Goal: Task Accomplishment & Management: Complete application form

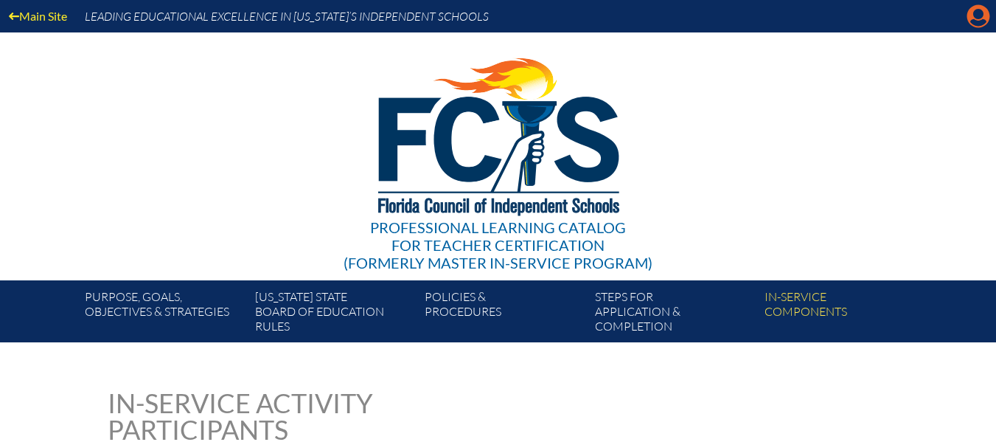
click at [981, 13] on icon "Manage account" at bounding box center [979, 16] width 24 height 24
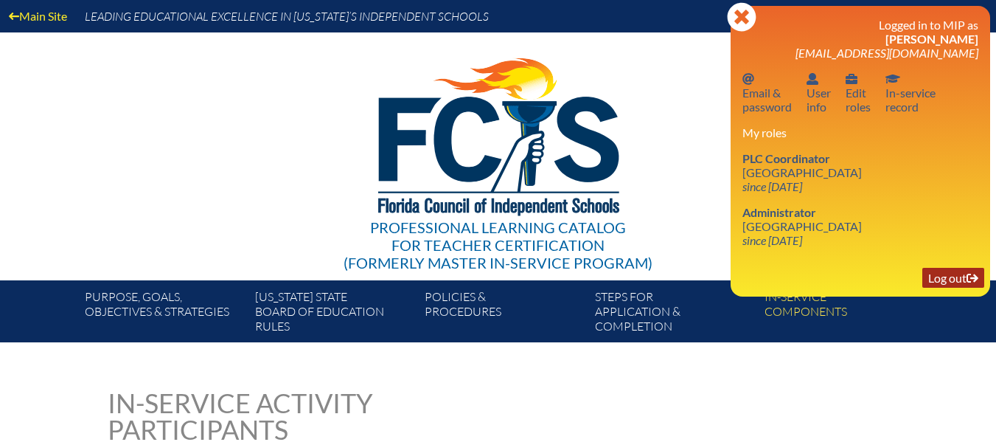
click at [951, 277] on link "Log out Log out" at bounding box center [954, 278] width 62 height 20
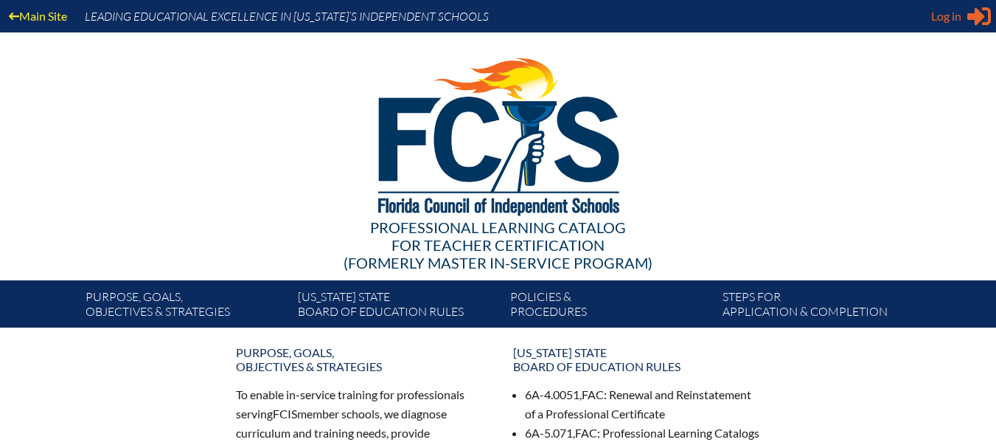
click at [965, 13] on div "Log in Close Sign in or register" at bounding box center [961, 16] width 60 height 24
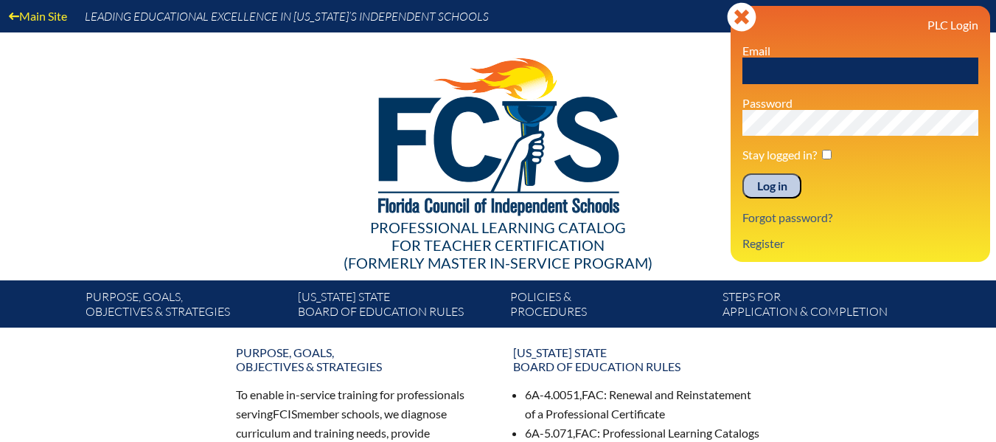
click at [792, 69] on input "text" at bounding box center [861, 71] width 236 height 27
type input "[EMAIL_ADDRESS][DOMAIN_NAME]"
click at [743, 173] on input "Log in" at bounding box center [772, 185] width 59 height 25
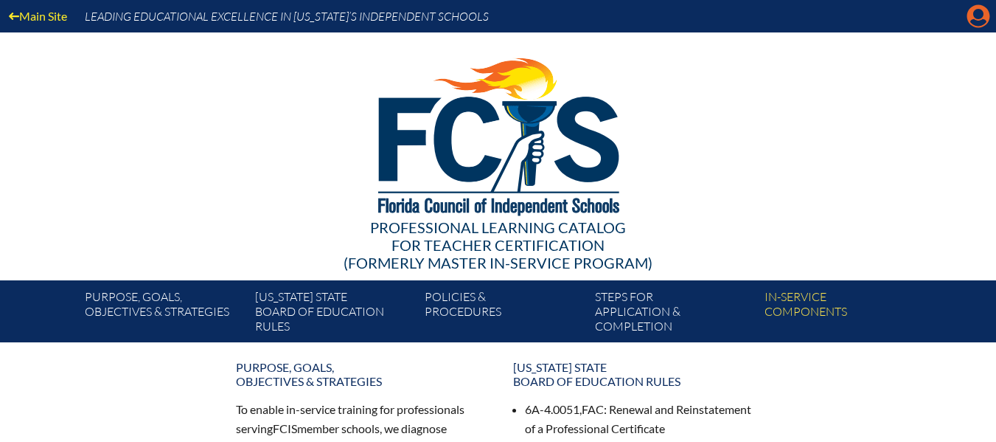
click at [976, 13] on icon "Manage account" at bounding box center [979, 16] width 24 height 24
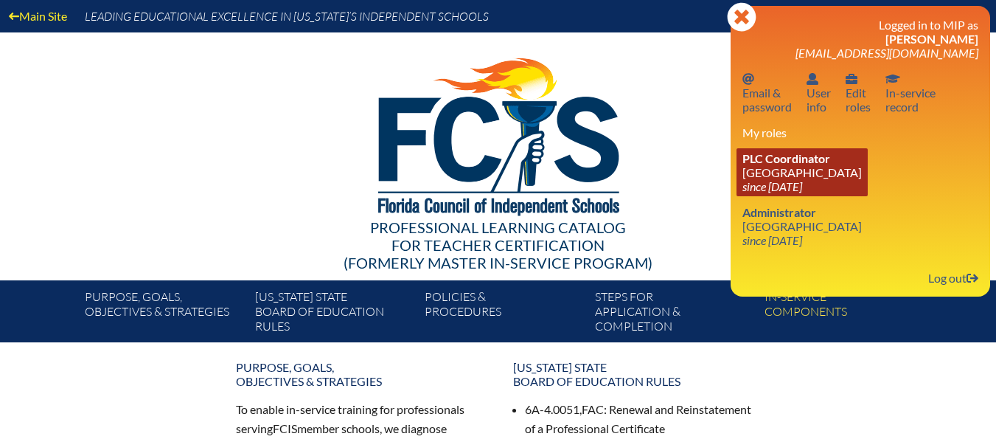
click at [795, 172] on link "PLC Coordinator [GEOGRAPHIC_DATA] since [DATE]" at bounding box center [802, 172] width 131 height 48
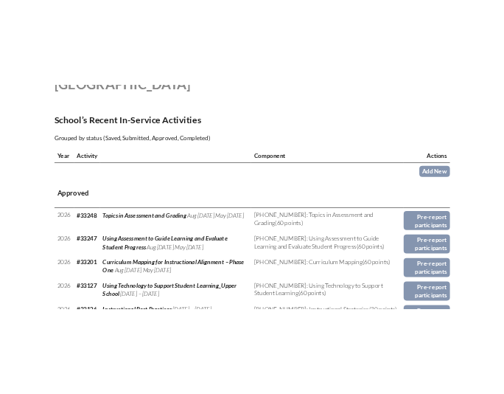
scroll to position [369, 0]
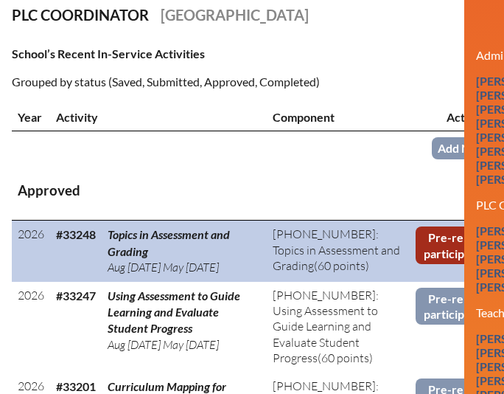
click at [462, 240] on link "Pre-report participants" at bounding box center [454, 245] width 77 height 38
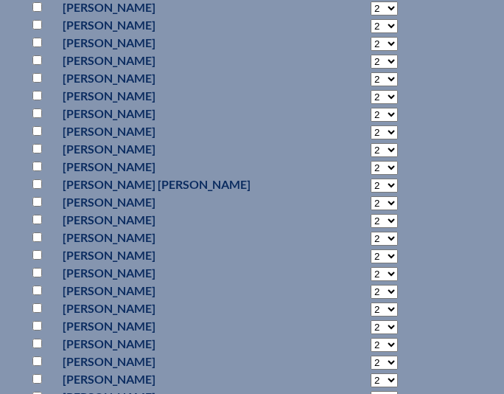
scroll to position [885, 0]
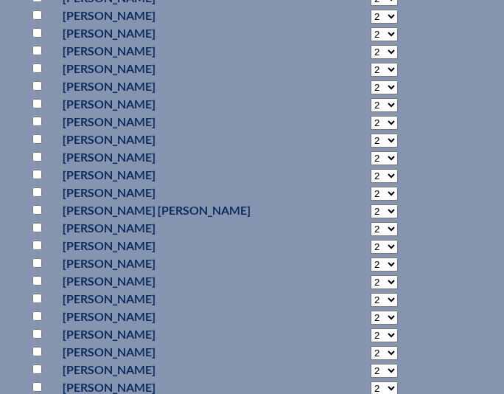
click at [371, 86] on select "2 3 4 5 6 7 8 9 10 11 12 13 14 15 16 17 18 19 20 21 22 23" at bounding box center [384, 87] width 27 height 14
select select "60"
click at [371, 80] on select "2 3 4 5 6 7 8 9 10 11 12 13 14 15 16 17 18 19 20 21 22 23" at bounding box center [384, 87] width 27 height 14
click at [39, 86] on input "checkbox" at bounding box center [37, 86] width 10 height 10
checkbox input "true"
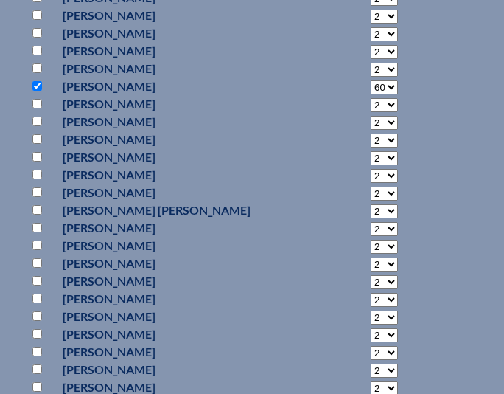
click at [33, 103] on input "checkbox" at bounding box center [37, 104] width 10 height 10
checkbox input "true"
click at [371, 105] on select "2 3 4 5 6 7 8 9 10 11 12 13 14 15 16 17 18 19 20 21 22 23" at bounding box center [384, 105] width 27 height 14
select select "60"
click at [371, 98] on select "2 3 4 5 6 7 8 9 10 11 12 13 14 15 16 17 18 19 20 21 22 23" at bounding box center [384, 105] width 27 height 14
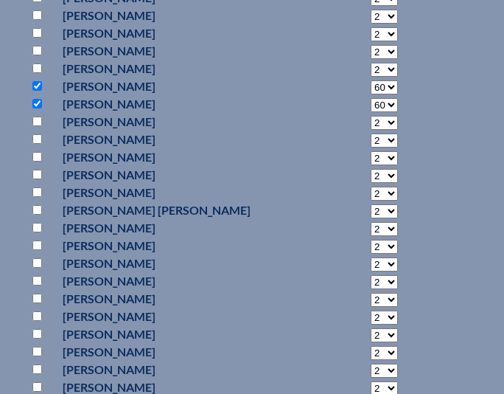
click at [35, 139] on input "checkbox" at bounding box center [37, 139] width 10 height 10
checkbox input "true"
click at [371, 139] on select "2 3 4 5 6 7 8 9 10 11 12 13 14 15 16 17 18 19 20 21 22 23" at bounding box center [384, 140] width 27 height 14
select select "60"
click at [371, 133] on select "2 3 4 5 6 7 8 9 10 11 12 13 14 15 16 17 18 19 20 21 22 23" at bounding box center [384, 140] width 27 height 14
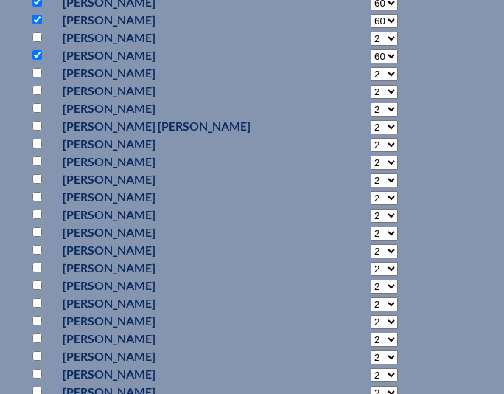
scroll to position [1032, 0]
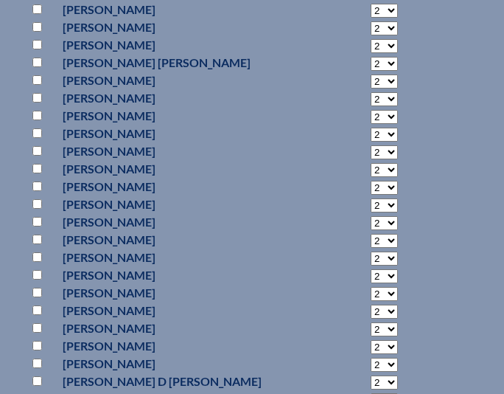
click at [33, 221] on input "checkbox" at bounding box center [37, 222] width 10 height 10
checkbox input "true"
click at [371, 226] on select "2 3 4 5 6 7 8 9 10 11 12 13 14 15 16 17 18 19 20 21 22 23" at bounding box center [384, 223] width 27 height 14
select select "60"
click at [371, 216] on select "2 3 4 5 6 7 8 9 10 11 12 13 14 15 16 17 18 19 20 21 22 23" at bounding box center [384, 223] width 27 height 14
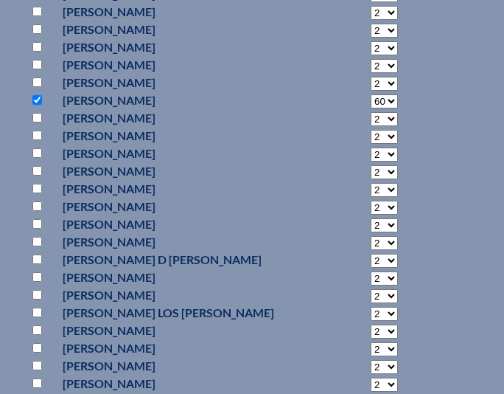
scroll to position [1180, 0]
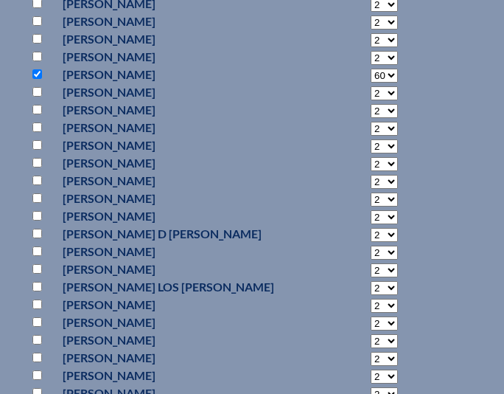
click at [34, 214] on input "checkbox" at bounding box center [37, 216] width 10 height 10
checkbox input "true"
click at [371, 217] on select "2 3 4 5 6 7 8 9 10 11 12 13 14 15 16 17 18 19 20 21 22 23" at bounding box center [384, 217] width 27 height 14
select select "60"
click at [371, 210] on select "2 3 4 5 6 7 8 9 10 11 12 13 14 15 16 17 18 19 20 21 22 23" at bounding box center [384, 217] width 27 height 14
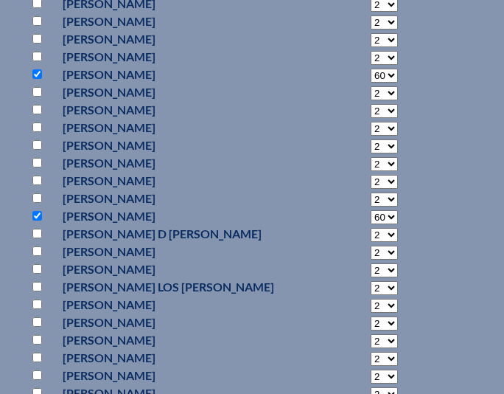
click at [36, 251] on input "checkbox" at bounding box center [37, 251] width 10 height 10
checkbox input "true"
click at [371, 252] on select "2 3 4 5 6 7 8 9 10 11 12 13 14 15 16 17 18 19 20 21 22 23" at bounding box center [384, 253] width 27 height 14
select select "60"
click at [371, 246] on select "2 3 4 5 6 7 8 9 10 11 12 13 14 15 16 17 18 19 20 21 22 23" at bounding box center [384, 253] width 27 height 14
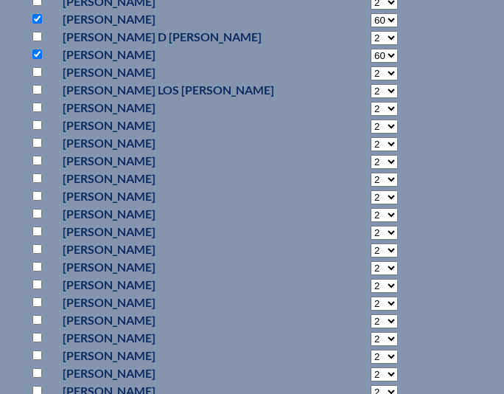
scroll to position [1401, 0]
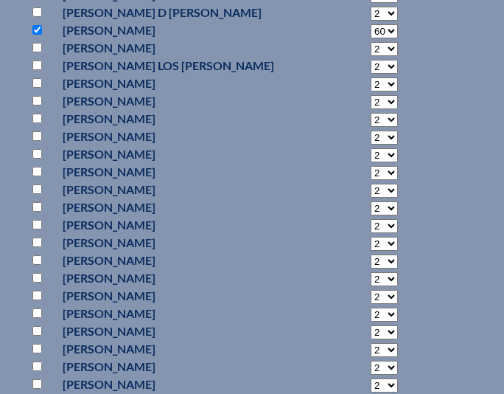
click at [36, 170] on input "checkbox" at bounding box center [37, 172] width 10 height 10
checkbox input "true"
click at [371, 173] on select "2 3 4 5 6 7 8 9 10 11 12 13 14 15 16 17 18 19 20 21 22 23" at bounding box center [384, 173] width 27 height 14
select select "60"
click at [371, 166] on select "2 3 4 5 6 7 8 9 10 11 12 13 14 15 16 17 18 19 20 21 22 23" at bounding box center [384, 173] width 27 height 14
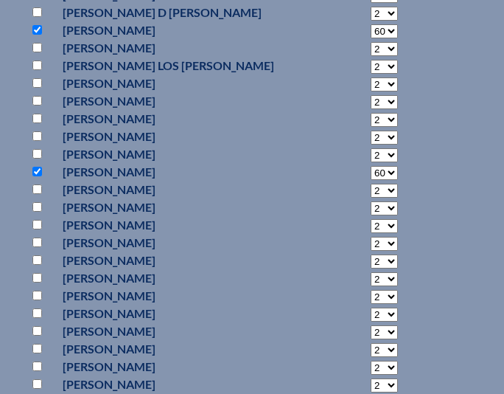
click at [37, 188] on input "checkbox" at bounding box center [37, 189] width 10 height 10
checkbox input "true"
click at [371, 192] on select "2 3 4 5 6 7 8 9 10 11 12 13 14 15 16 17 18 19 20 21 22 23" at bounding box center [384, 191] width 27 height 14
select select "60"
click at [371, 184] on select "2 3 4 5 6 7 8 9 10 11 12 13 14 15 16 17 18 19 20 21 22 23" at bounding box center [384, 191] width 27 height 14
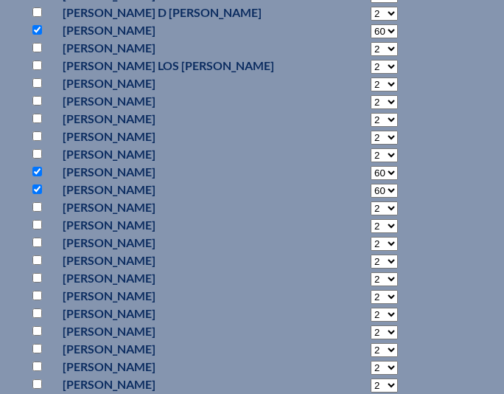
click at [37, 221] on input "checkbox" at bounding box center [37, 225] width 10 height 10
checkbox input "true"
click at [371, 225] on select "2 3 4 5 6 7 8 9 10 11 12 13 14 15 16 17 18 19 20 21 22 23" at bounding box center [384, 226] width 27 height 14
select select "60"
click at [371, 219] on select "2 3 4 5 6 7 8 9 10 11 12 13 14 15 16 17 18 19 20 21 22 23" at bounding box center [384, 226] width 27 height 14
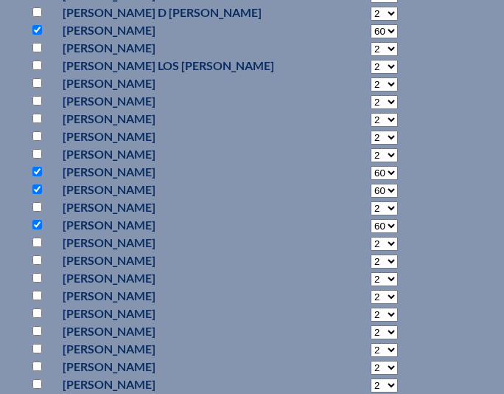
click at [34, 256] on input "checkbox" at bounding box center [37, 260] width 10 height 10
checkbox input "true"
click at [371, 258] on select "2 3 4 5 6 7 8 9 10 11 12 13 14 15 16 17 18 19 20 21 22 23" at bounding box center [384, 261] width 27 height 14
select select "60"
click at [371, 254] on select "2 3 4 5 6 7 8 9 10 11 12 13 14 15 16 17 18 19 20 21 22 23" at bounding box center [384, 261] width 27 height 14
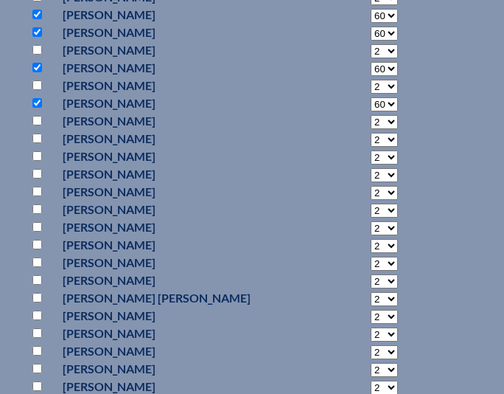
scroll to position [1622, 0]
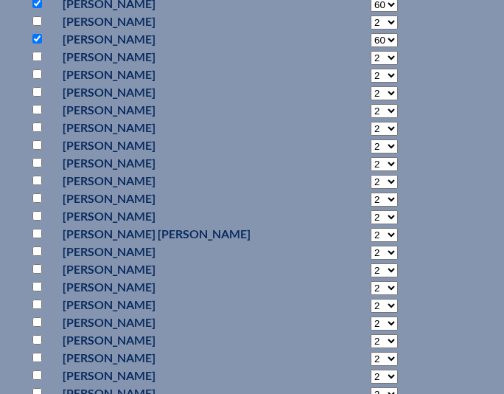
click at [38, 232] on input "checkbox" at bounding box center [37, 234] width 10 height 10
checkbox input "true"
click at [371, 235] on select "2 3 4 5 6 7 8 9 10 11 12 13 14 15 16 17 18 19 20 21 22 23" at bounding box center [384, 235] width 27 height 14
select select "60"
click at [371, 228] on select "2 3 4 5 6 7 8 9 10 11 12 13 14 15 16 17 18 19 20 21 22 23" at bounding box center [384, 235] width 27 height 14
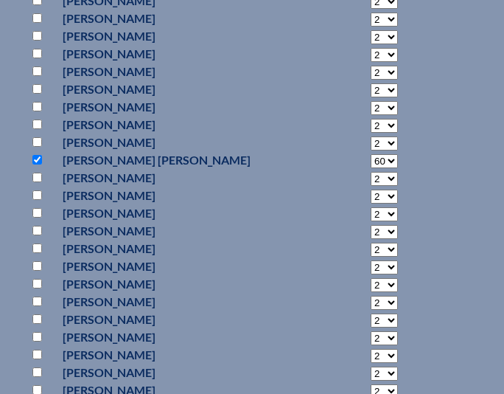
scroll to position [1770, 0]
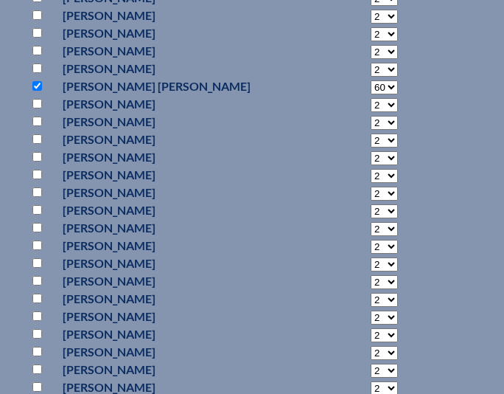
click at [34, 208] on input "checkbox" at bounding box center [37, 210] width 10 height 10
checkbox input "true"
click at [371, 212] on select "2 3 4 5 6 7 8 9 10 11 12 13 14 15 16 17 18 19 20 21 22 23" at bounding box center [384, 211] width 27 height 14
select select "60"
click at [371, 204] on select "2 3 4 5 6 7 8 9 10 11 12 13 14 15 16 17 18 19 20 21 22 23" at bounding box center [384, 211] width 27 height 14
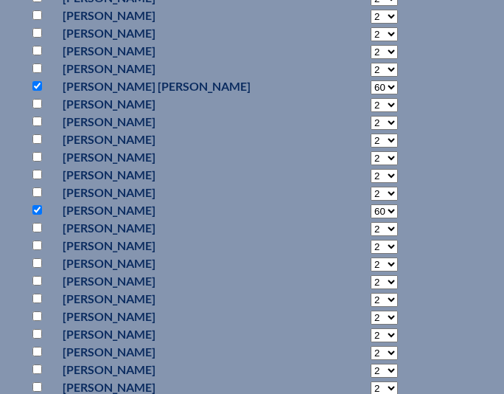
scroll to position [1844, 0]
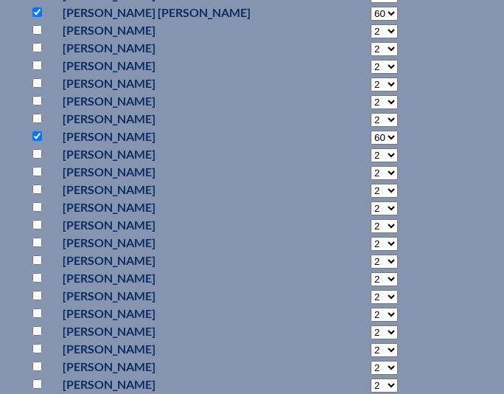
click at [38, 260] on input "checkbox" at bounding box center [37, 260] width 10 height 10
checkbox input "true"
click at [371, 262] on select "2 3 4 5 6 7 8 9 10 11 12 13 14 15 16 17 18 19 20 21 22 23" at bounding box center [384, 261] width 27 height 14
select select "60"
click at [371, 254] on select "2 3 4 5 6 7 8 9 10 11 12 13 14 15 16 17 18 19 20 21 22 23" at bounding box center [384, 261] width 27 height 14
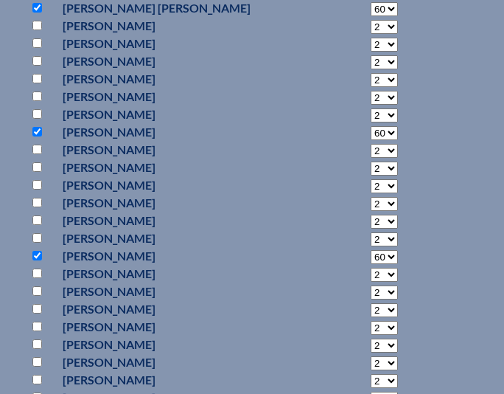
scroll to position [1917, 0]
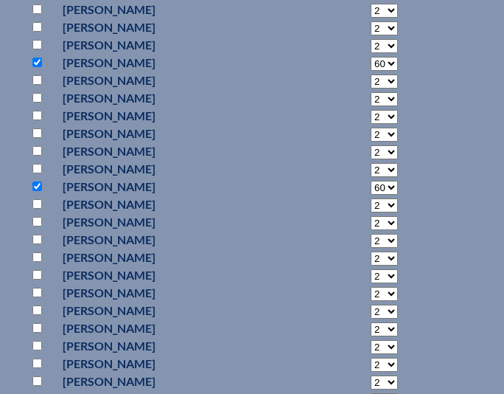
click at [40, 254] on input "checkbox" at bounding box center [37, 257] width 10 height 10
checkbox input "true"
click at [371, 256] on select "2 3 4 5 6 7 8 9 10 11 12 13 14 15 16 17 18 19 20 21 22 23" at bounding box center [384, 258] width 27 height 14
select select "60"
click at [371, 251] on select "2 3 4 5 6 7 8 9 10 11 12 13 14 15 16 17 18 19 20 21 22 23" at bounding box center [384, 258] width 27 height 14
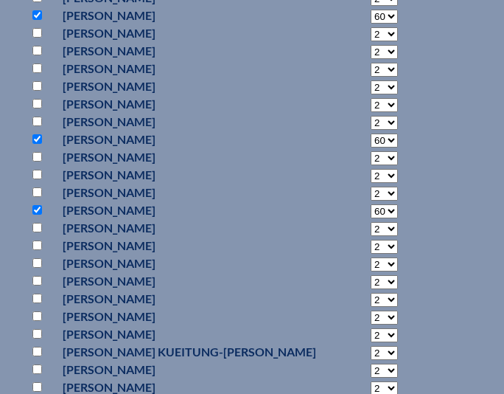
scroll to position [1991, 0]
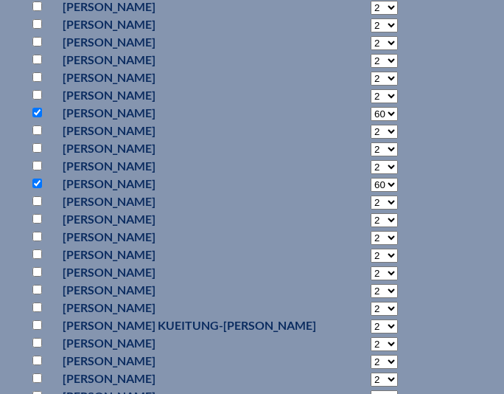
click at [38, 234] on input "checkbox" at bounding box center [37, 237] width 10 height 10
checkbox input "true"
click at [371, 237] on select "2 3 4 5 6 7 8 9 10 11 12 13 14 15 16 17 18 19 20 21 22 23" at bounding box center [384, 238] width 27 height 14
select select "60"
click at [371, 231] on select "2 3 4 5 6 7 8 9 10 11 12 13 14 15 16 17 18 19 20 21 22 23" at bounding box center [384, 238] width 27 height 14
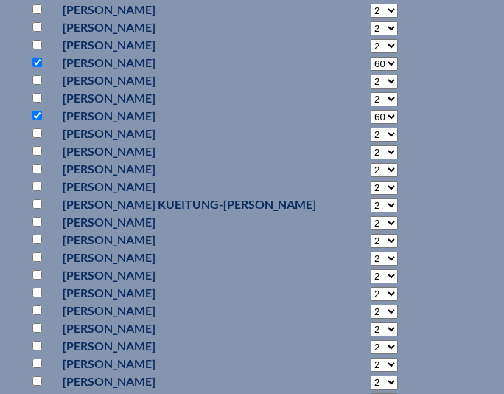
scroll to position [2139, 0]
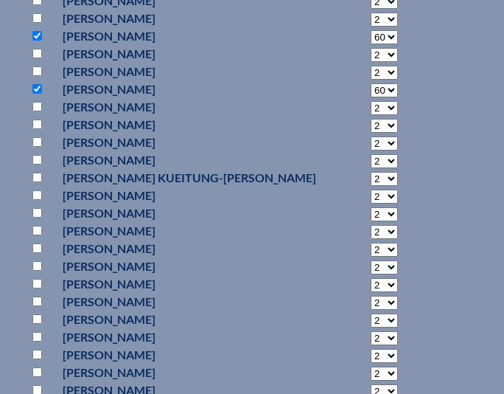
click at [41, 229] on input "checkbox" at bounding box center [37, 231] width 10 height 10
checkbox input "true"
click at [36, 248] on input "checkbox" at bounding box center [37, 248] width 10 height 10
checkbox input "true"
click at [371, 231] on select "2 3 4 5 6 7 8 9 10 11 12 13 14 15 16 17 18 19 20 21 22 23" at bounding box center [384, 232] width 27 height 14
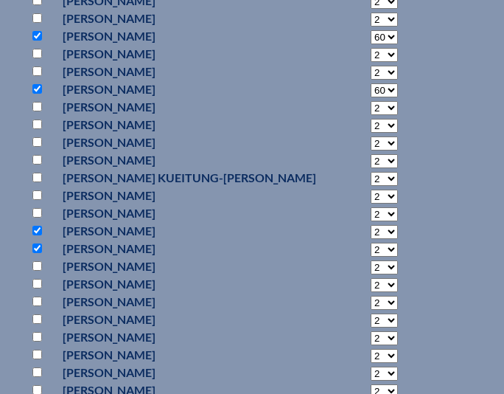
select select "60"
click at [371, 225] on select "2 3 4 5 6 7 8 9 10 11 12 13 14 15 16 17 18 19 20 21 22 23" at bounding box center [384, 232] width 27 height 14
click at [371, 252] on select "2 3 4 5 6 7 8 9 10 11 12 13 14 15 16 17 18 19 20 21 22 23" at bounding box center [384, 250] width 27 height 14
select select "60"
click at [371, 243] on select "2 3 4 5 6 7 8 9 10 11 12 13 14 15 16 17 18 19 20 21 22 23" at bounding box center [384, 250] width 27 height 14
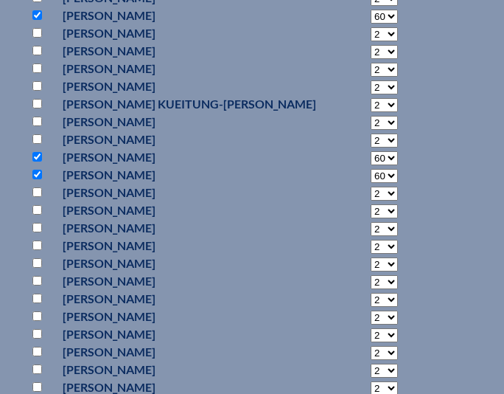
scroll to position [2286, 0]
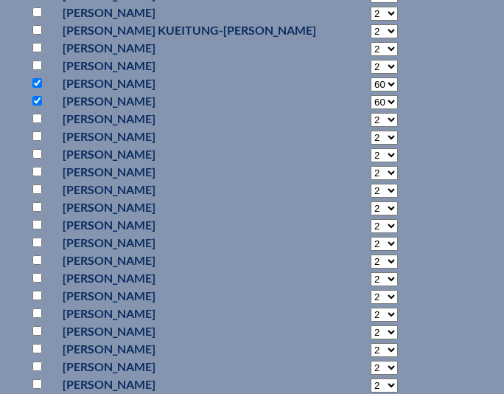
click at [36, 368] on input "checkbox" at bounding box center [37, 366] width 10 height 10
checkbox input "true"
click at [371, 367] on select "2 3 4 5 6 7 8 9 10 11 12 13 14 15 16 17 18 19 20 21 22 23" at bounding box center [384, 368] width 27 height 14
select select "60"
click at [371, 361] on select "2 3 4 5 6 7 8 9 10 11 12 13 14 15 16 17 18 19 20 21 22 23" at bounding box center [384, 368] width 27 height 14
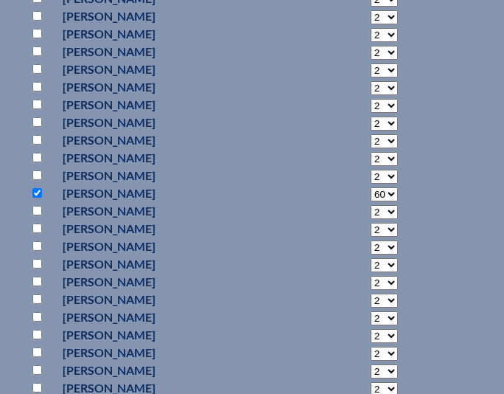
scroll to position [2507, 0]
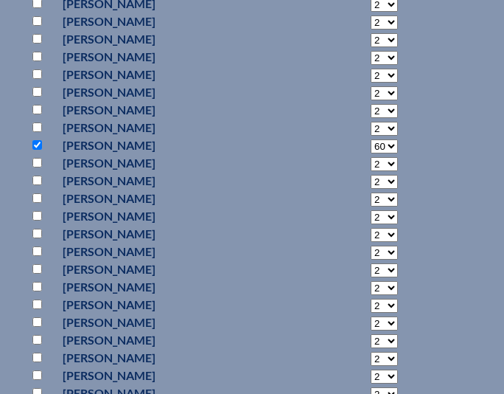
click at [39, 285] on input "checkbox" at bounding box center [37, 287] width 10 height 10
checkbox input "true"
click at [371, 288] on select "2 3 4 5 6 7 8 9 10 11 12 13 14 15 16 17 18 19 20 21 22 23" at bounding box center [384, 288] width 27 height 14
select select "60"
click at [371, 281] on select "2 3 4 5 6 7 8 9 10 11 12 13 14 15 16 17 18 19 20 21 22 23" at bounding box center [384, 288] width 27 height 14
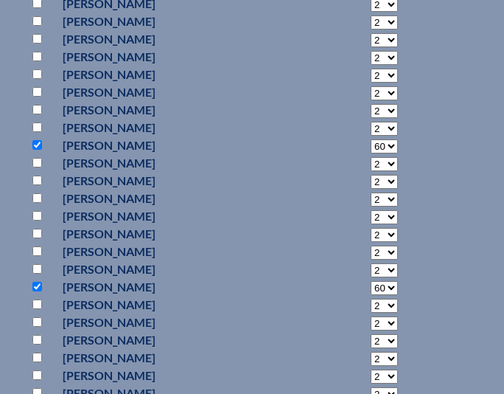
click at [37, 308] on input "checkbox" at bounding box center [37, 304] width 10 height 10
checkbox input "true"
click at [371, 306] on select "2 3 4 5 6 7 8 9 10 11 12 13 14 15 16 17 18 19 20 21 22 23" at bounding box center [384, 306] width 27 height 14
select select "60"
click at [371, 299] on select "2 3 4 5 6 7 8 9 10 11 12 13 14 15 16 17 18 19 20 21 22 23" at bounding box center [384, 306] width 27 height 14
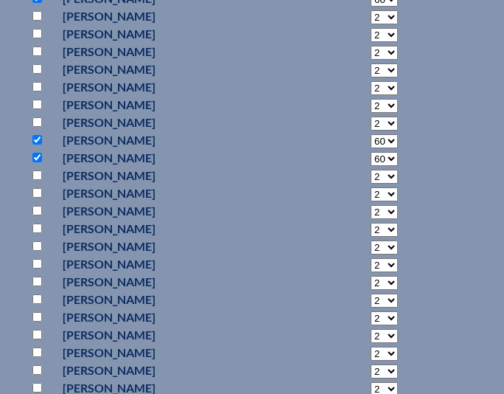
scroll to position [2655, 0]
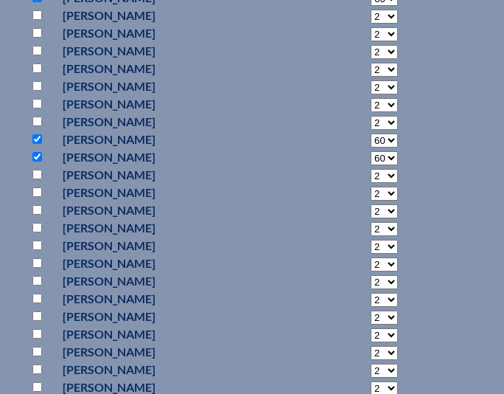
click at [36, 229] on input "checkbox" at bounding box center [37, 228] width 10 height 10
checkbox input "true"
click at [371, 232] on select "2 3 4 5 6 7 8 9 10 11 12 13 14 15 16 17 18 19 20 21 22 23" at bounding box center [384, 229] width 27 height 14
select select "60"
click at [371, 222] on select "2 3 4 5 6 7 8 9 10 11 12 13 14 15 16 17 18 19 20 21 22 23" at bounding box center [384, 229] width 27 height 14
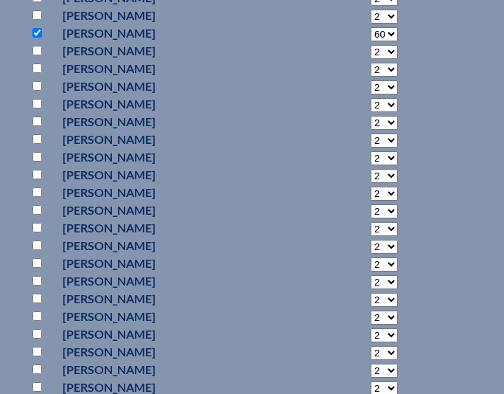
scroll to position [2876, 0]
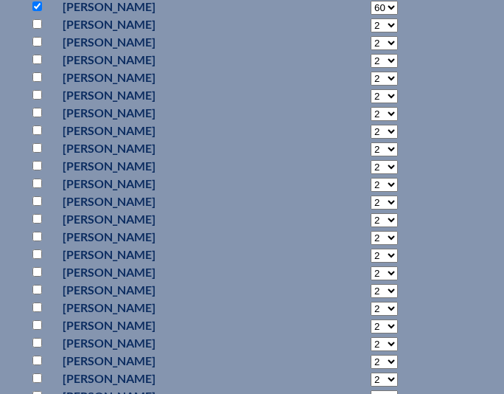
click at [38, 358] on input "checkbox" at bounding box center [37, 360] width 10 height 10
checkbox input "true"
click at [371, 366] on select "2 3 4 5 6 7 8 9 10 11 12 13 14 15 16 17 18 19 20 21 22 23" at bounding box center [384, 362] width 27 height 14
select select "60"
click at [371, 355] on select "2 3 4 5 6 7 8 9 10 11 12 13 14 15 16 17 18 19 20 21 22 23" at bounding box center [384, 362] width 27 height 14
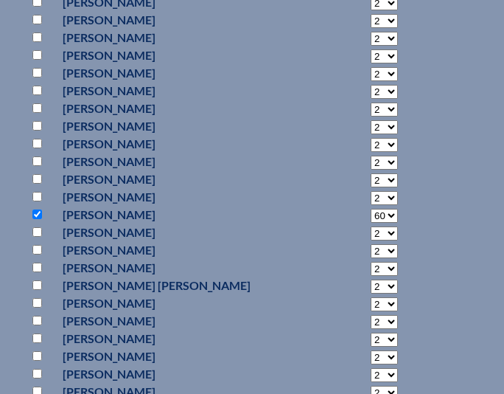
scroll to position [3024, 0]
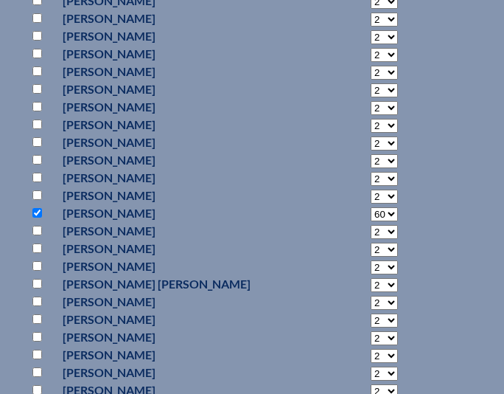
click at [37, 246] on input "checkbox" at bounding box center [37, 248] width 10 height 10
checkbox input "true"
click at [38, 271] on p at bounding box center [39, 266] width 21 height 18
click at [38, 265] on input "checkbox" at bounding box center [37, 266] width 10 height 10
checkbox input "true"
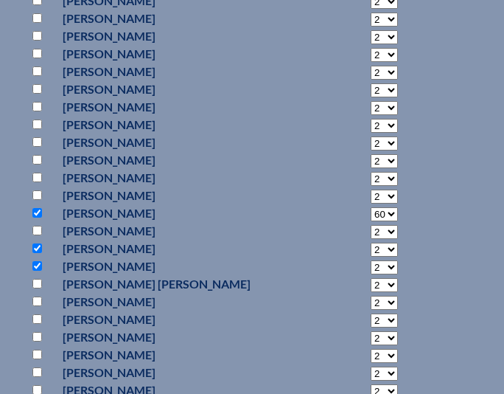
click at [371, 246] on select "2 3 4 5 6 7 8 9 10 11 12 13 14 15 16 17 18 19 20 21 22 23" at bounding box center [384, 250] width 27 height 14
select select "60"
click at [371, 243] on select "2 3 4 5 6 7 8 9 10 11 12 13 14 15 16 17 18 19 20 21 22 23" at bounding box center [384, 250] width 27 height 14
click at [371, 268] on select "2 3 4 5 6 7 8 9 10 11 12 13 14 15 16 17 18 19 20 21 22 23" at bounding box center [384, 267] width 27 height 14
select select "60"
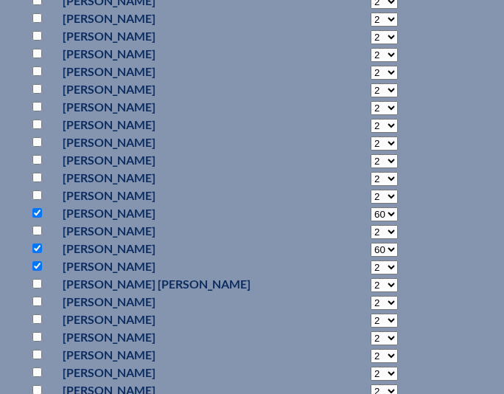
click at [371, 260] on select "2 3 4 5 6 7 8 9 10 11 12 13 14 15 16 17 18 19 20 21 22 23" at bounding box center [384, 267] width 27 height 14
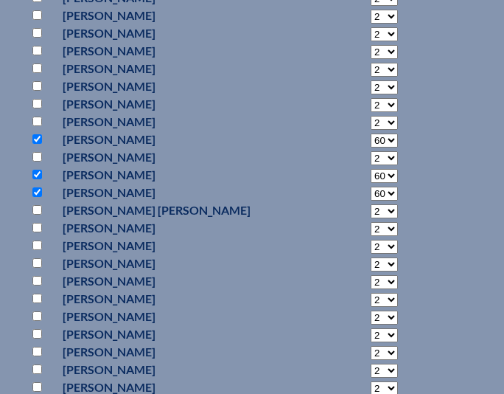
click at [38, 281] on input "checkbox" at bounding box center [37, 281] width 10 height 10
checkbox input "true"
click at [371, 281] on select "2 3 4 5 6 7 8 9 10 11 12 13 14 15 16 17 18 19 20 21 22 23" at bounding box center [384, 282] width 27 height 14
select select "60"
click at [371, 275] on select "2 3 4 5 6 7 8 9 10 11 12 13 14 15 16 17 18 19 20 21 22 23" at bounding box center [384, 282] width 27 height 14
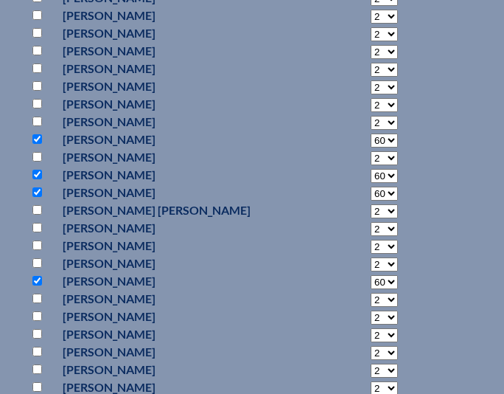
scroll to position [3171, 0]
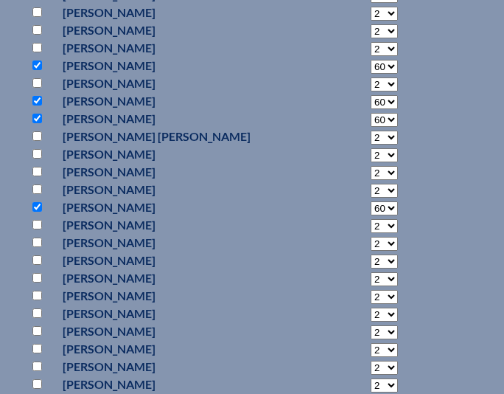
click at [35, 277] on input "checkbox" at bounding box center [37, 278] width 10 height 10
checkbox input "true"
click at [371, 281] on select "2 3 4 5 6 7 8 9 10 11 12 13 14 15 16 17 18 19 20 21 22 23" at bounding box center [384, 279] width 27 height 14
select select "60"
click at [371, 272] on select "2 3 4 5 6 7 8 9 10 11 12 13 14 15 16 17 18 19 20 21 22 23" at bounding box center [384, 279] width 27 height 14
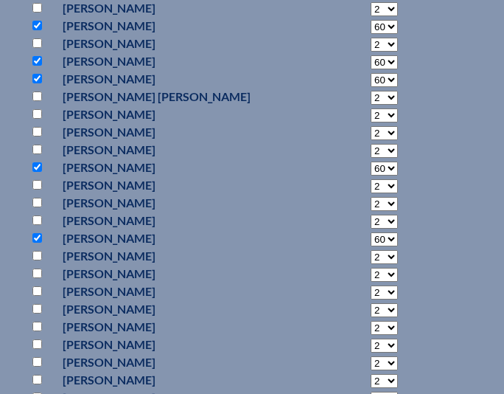
scroll to position [3245, 0]
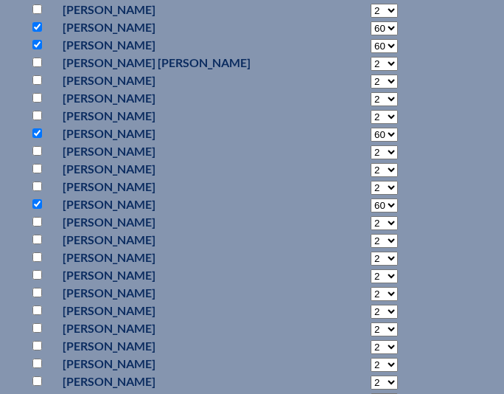
click at [33, 237] on input "checkbox" at bounding box center [37, 240] width 10 height 10
checkbox input "true"
click at [371, 241] on select "2 3 4 5 6 7 8 9 10 11 12 13 14 15 16 17 18 19 20 21 22 23" at bounding box center [384, 241] width 27 height 14
select select "60"
click at [371, 234] on select "2 3 4 5 6 7 8 9 10 11 12 13 14 15 16 17 18 19 20 21 22 23" at bounding box center [384, 241] width 27 height 14
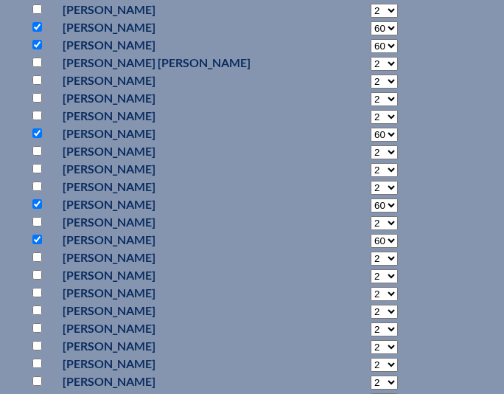
click at [38, 277] on input "checkbox" at bounding box center [37, 275] width 10 height 10
checkbox input "true"
click at [371, 279] on select "2 3 4 5 6 7 8 9 10 11 12 13 14 15 16 17 18 19 20 21 22 23" at bounding box center [384, 276] width 27 height 14
select select "60"
click at [371, 269] on select "2 3 4 5 6 7 8 9 10 11 12 13 14 15 16 17 18 19 20 21 22 23" at bounding box center [384, 276] width 27 height 14
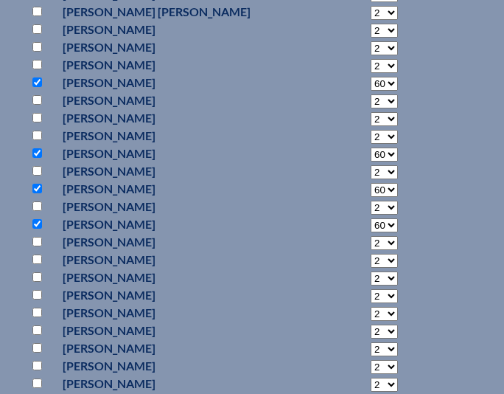
scroll to position [3318, 0]
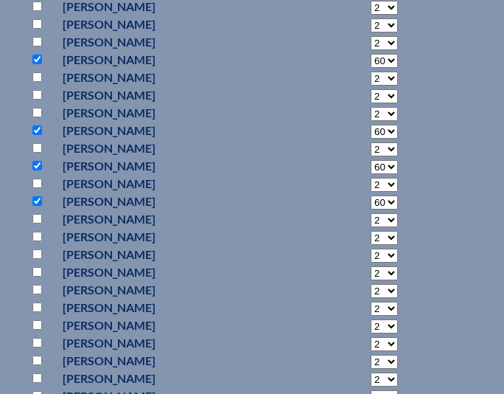
click at [33, 237] on input "checkbox" at bounding box center [37, 237] width 10 height 10
checkbox input "true"
click at [371, 241] on select "2 3 4 5 6 7 8 9 10 11 12 13 14 15 16 17 18 19 20 21 22 23" at bounding box center [384, 238] width 27 height 14
select select "60"
click at [371, 231] on select "2 3 4 5 6 7 8 9 10 11 12 13 14 15 16 17 18 19 20 21 22 23" at bounding box center [384, 238] width 27 height 14
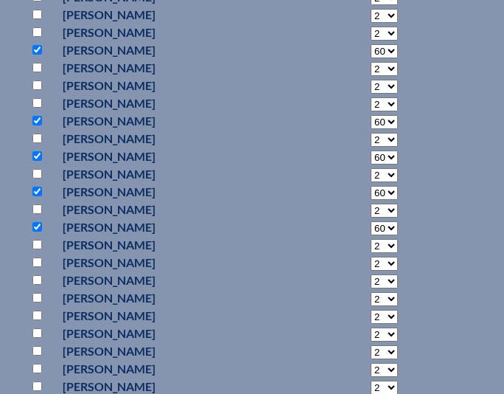
scroll to position [3392, 0]
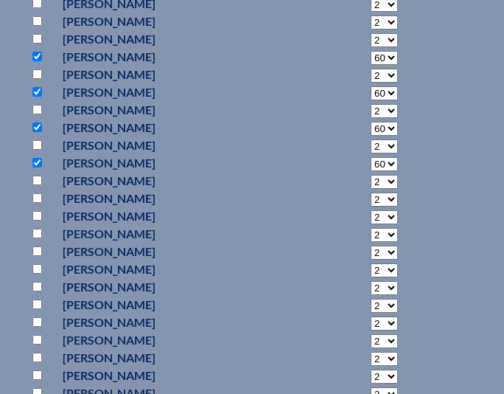
click at [35, 233] on input "checkbox" at bounding box center [37, 234] width 10 height 10
checkbox input "true"
click at [371, 234] on select "2 3 4 5 6 7 8 9 10 11 12 13 14 15 16 17 18 19 20 21 22 23" at bounding box center [384, 235] width 27 height 14
select select "60"
click at [371, 228] on select "2 3 4 5 6 7 8 9 10 11 12 13 14 15 16 17 18 19 20 21 22 23" at bounding box center [384, 235] width 27 height 14
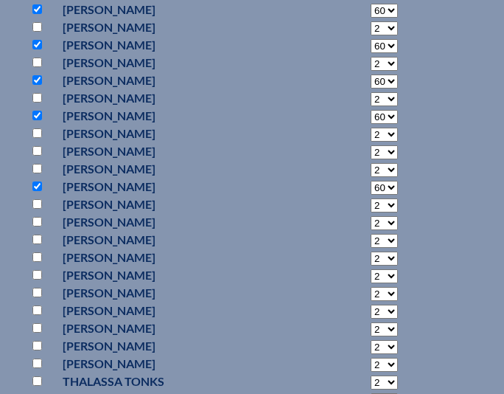
scroll to position [3466, 0]
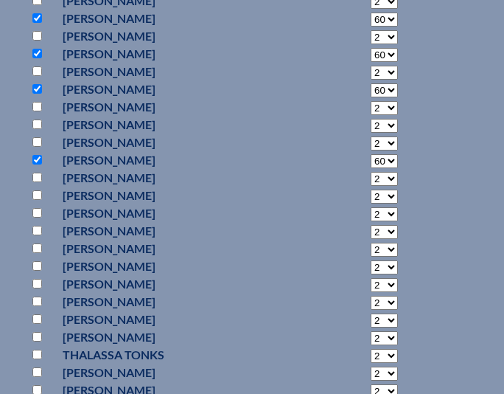
drag, startPoint x: 36, startPoint y: 212, endPoint x: 105, endPoint y: 209, distance: 69.4
click at [38, 212] on input "checkbox" at bounding box center [37, 213] width 10 height 10
checkbox input "true"
click at [371, 215] on select "2 3 4 5 6 7 8 9 10 11 12 13 14 15 16 17 18 19 20 21 22 23" at bounding box center [384, 214] width 27 height 14
select select "60"
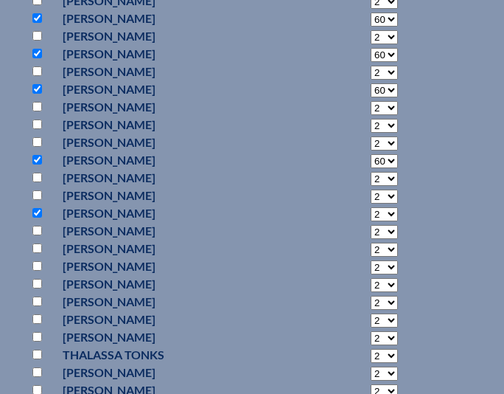
click at [371, 207] on select "2 3 4 5 6 7 8 9 10 11 12 13 14 15 16 17 18 19 20 21 22 23" at bounding box center [384, 214] width 27 height 14
click at [41, 286] on input "checkbox" at bounding box center [37, 284] width 10 height 10
checkbox input "true"
click at [371, 287] on select "2 3 4 5 6 7 8 9 10 11 12 13 14 15 16 17 18 19 20 21 22 23" at bounding box center [384, 285] width 27 height 14
select select "60"
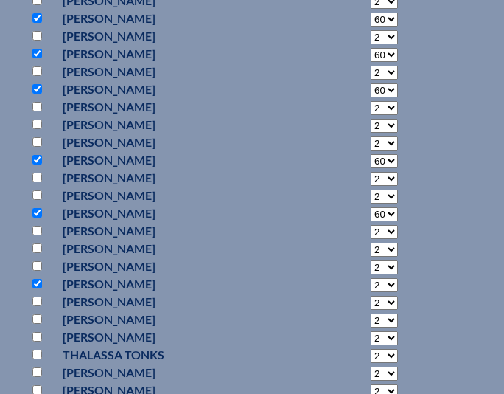
click at [371, 278] on select "2 3 4 5 6 7 8 9 10 11 12 13 14 15 16 17 18 19 20 21 22 23" at bounding box center [384, 285] width 27 height 14
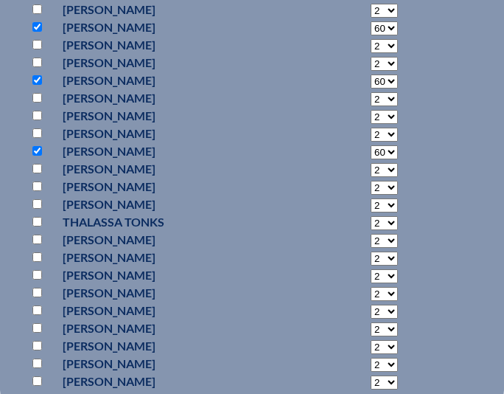
scroll to position [3613, 0]
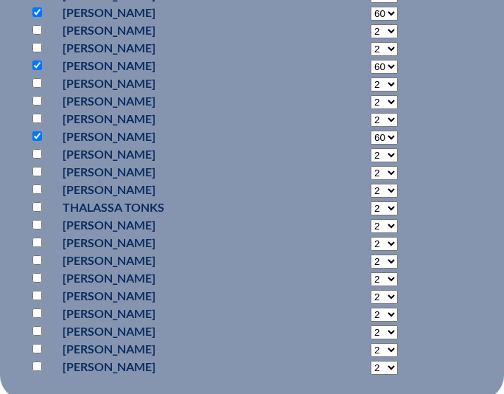
click at [36, 209] on input "checkbox" at bounding box center [37, 207] width 10 height 10
checkbox input "true"
click at [371, 209] on select "2 3 4 5 6 7 8 9 10 11 12 13 14 15 16 17 18 19 20 21 22 23" at bounding box center [384, 208] width 27 height 14
select select "60"
click at [371, 201] on select "2 3 4 5 6 7 8 9 10 11 12 13 14 15 16 17 18 19 20 21 22 23" at bounding box center [384, 208] width 27 height 14
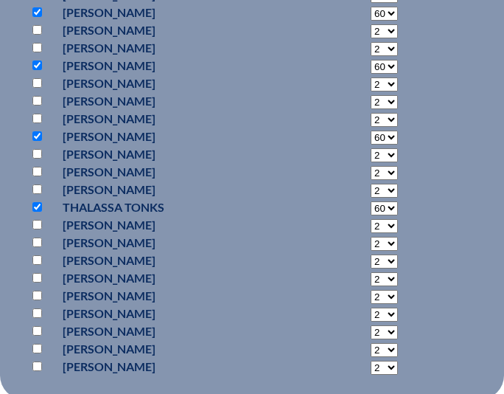
click at [33, 242] on input "checkbox" at bounding box center [37, 242] width 10 height 10
checkbox input "true"
click at [371, 243] on select "2 3 4 5 6 7 8 9 10 11 12 13 14 15 16 17 18 19 20 21 22 23" at bounding box center [384, 244] width 27 height 14
select select "60"
click at [371, 237] on select "2 3 4 5 6 7 8 9 10 11 12 13 14 15 16 17 18 19 20 21 22 23" at bounding box center [384, 244] width 27 height 14
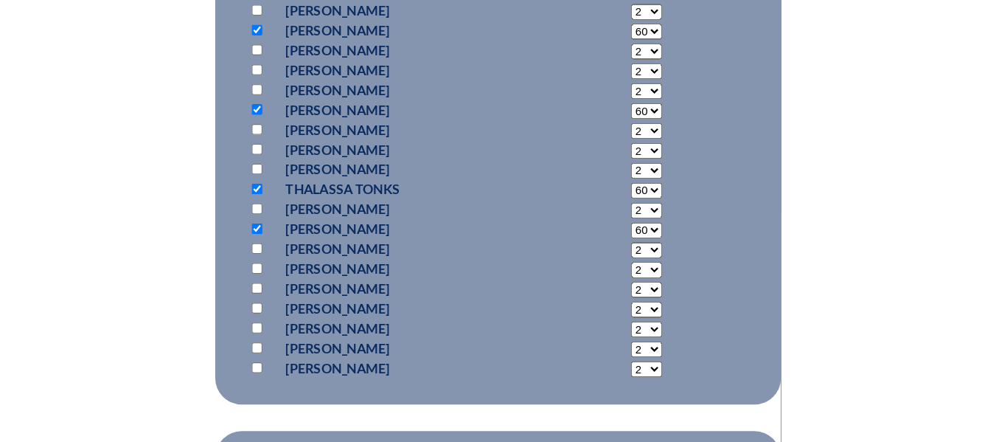
scroll to position [3687, 0]
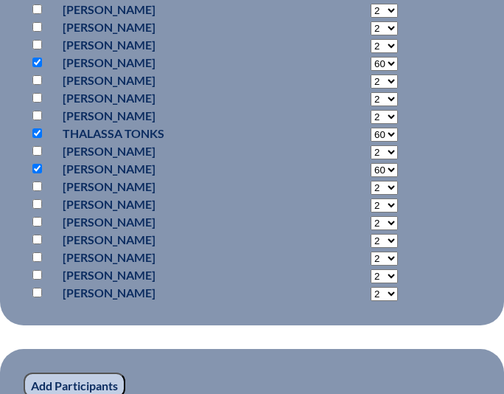
click at [35, 239] on input "checkbox" at bounding box center [37, 240] width 10 height 10
checkbox input "true"
click at [371, 239] on select "2 3 4 5 6 7 8 9 10 11 12 13 14 15 16 17 18 19 20 21 22 23" at bounding box center [384, 241] width 27 height 14
select select "60"
click at [371, 234] on select "2 3 4 5 6 7 8 9 10 11 12 13 14 15 16 17 18 19 20 21 22 23" at bounding box center [384, 241] width 27 height 14
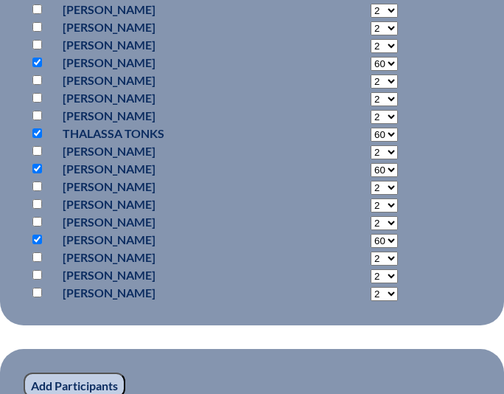
click at [38, 291] on input "checkbox" at bounding box center [37, 293] width 10 height 10
checkbox input "true"
click at [371, 293] on select "2 3 4 5 6 7 8 9 10 11 12 13 14 15 16 17 18 19 20 21 22 23" at bounding box center [384, 294] width 27 height 14
select select "60"
click at [371, 287] on select "2 3 4 5 6 7 8 9 10 11 12 13 14 15 16 17 18 19 20 21 22 23" at bounding box center [384, 294] width 27 height 14
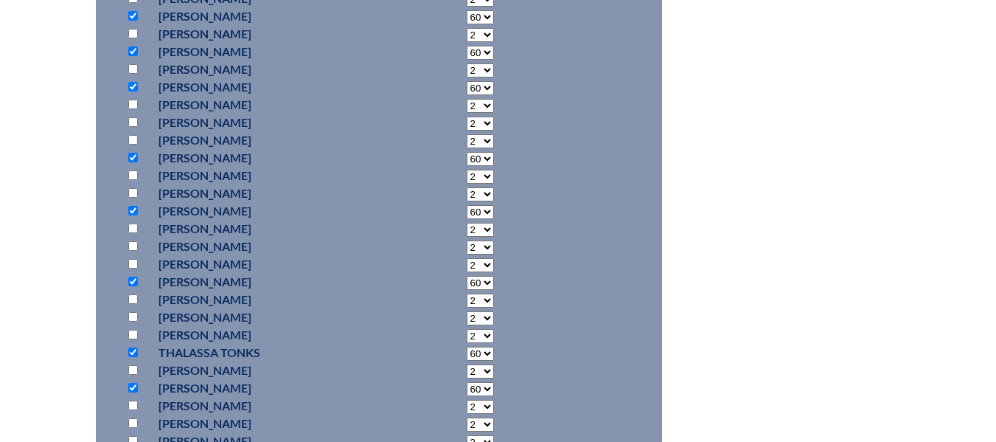
scroll to position [3540, 0]
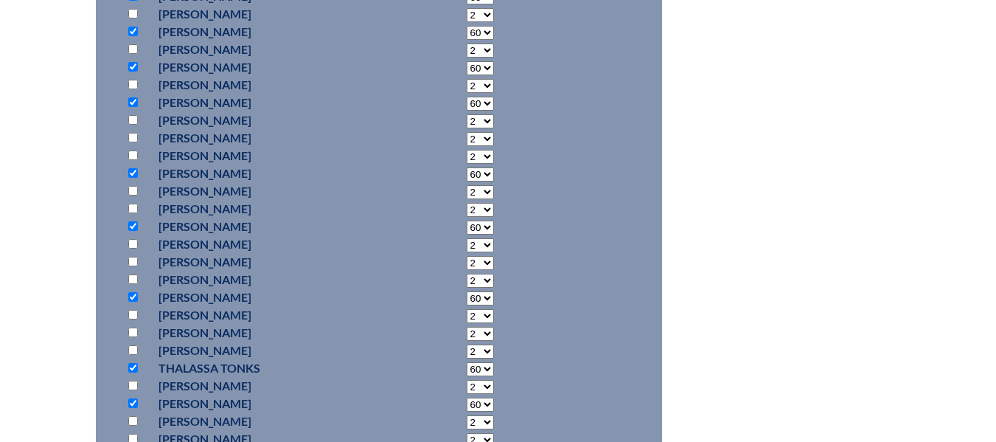
click at [130, 160] on input "checkbox" at bounding box center [133, 155] width 10 height 10
checkbox input "true"
click at [467, 164] on select "2 3 4 5 6 7 8 9 10 11 12 13 14 15 16 17 18 19 20 21 22 23" at bounding box center [480, 157] width 27 height 14
select select "60"
click at [467, 164] on select "2 3 4 5 6 7 8 9 10 11 12 13 14 15 16 17 18 19 20 21 22 23" at bounding box center [480, 157] width 27 height 14
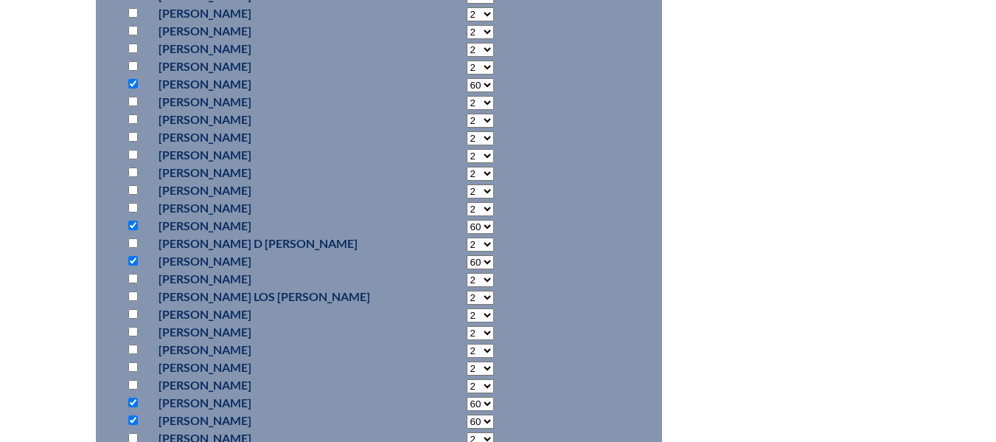
scroll to position [1254, 0]
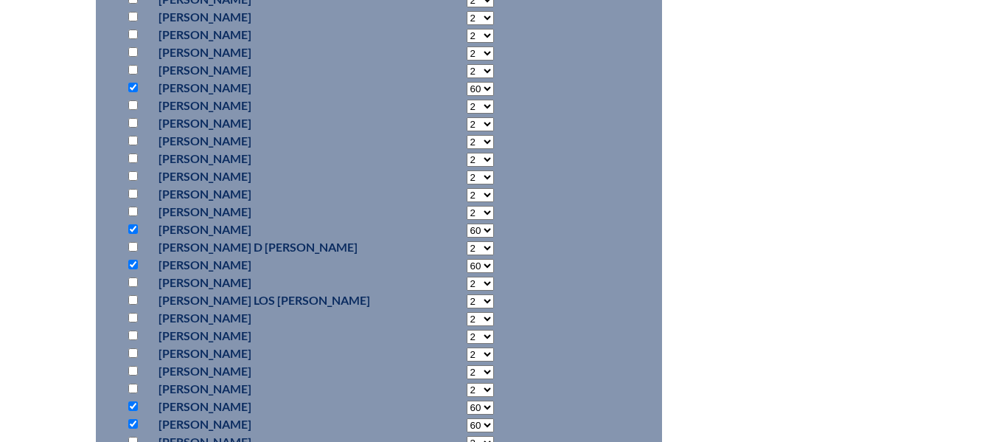
click at [132, 145] on input "checkbox" at bounding box center [133, 141] width 10 height 10
checkbox input "true"
click at [467, 149] on select "2 3 4 5 6 7 8 9 10 11 12 13 14 15 16 17 18 19 20 21 22 23" at bounding box center [480, 142] width 27 height 14
select select "60"
click at [467, 149] on select "2 3 4 5 6 7 8 9 10 11 12 13 14 15 16 17 18 19 20 21 22 23" at bounding box center [480, 142] width 27 height 14
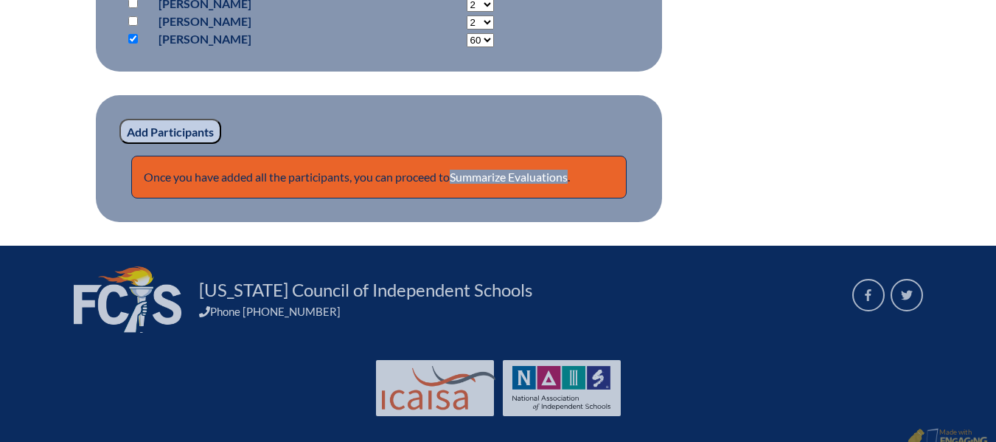
scroll to position [4070, 0]
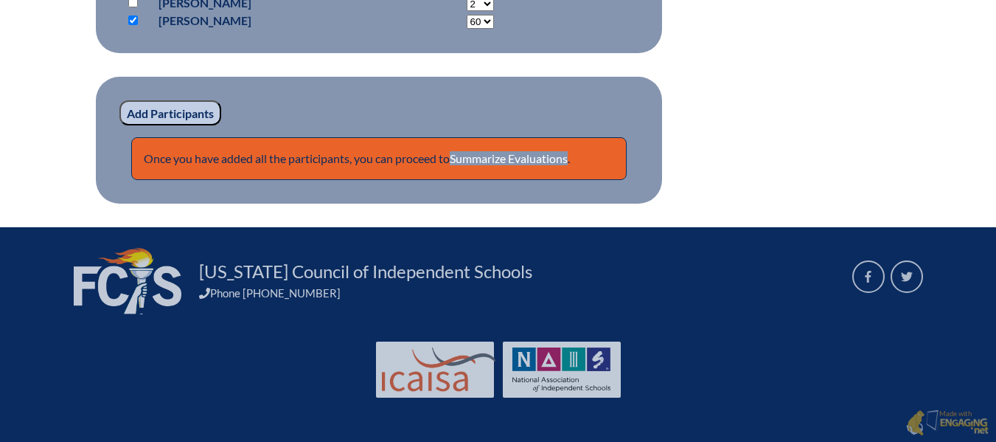
click at [153, 118] on input "Add Participants" at bounding box center [170, 112] width 102 height 25
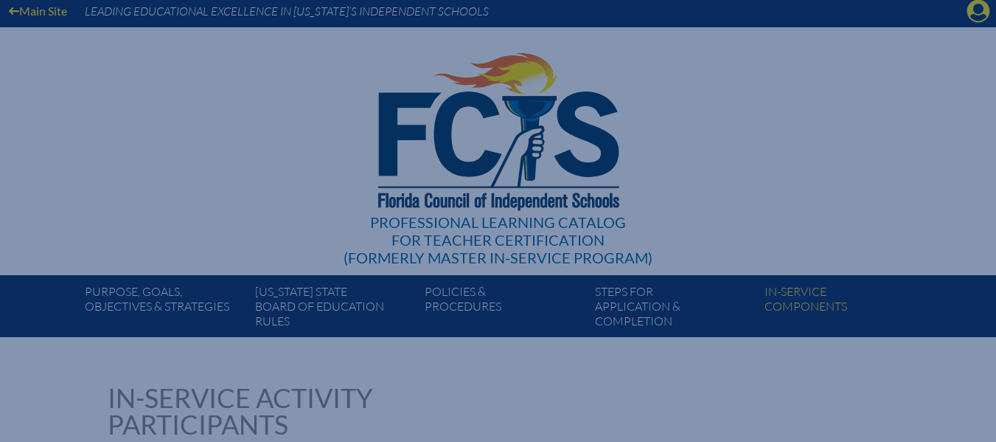
scroll to position [0, 0]
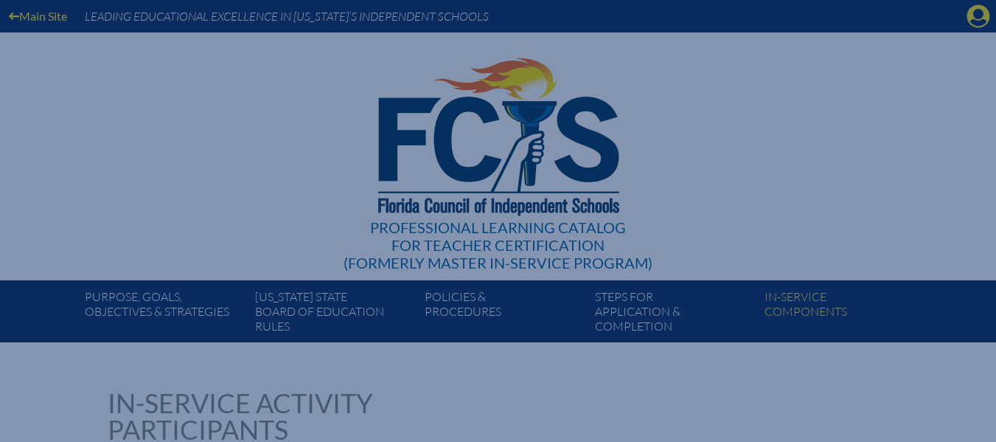
click at [504, 147] on div "Professional Learning Catalog for Teacher Certification (formerly Master In-ser…" at bounding box center [498, 156] width 897 height 248
click at [504, 17] on icon at bounding box center [979, 16] width 23 height 23
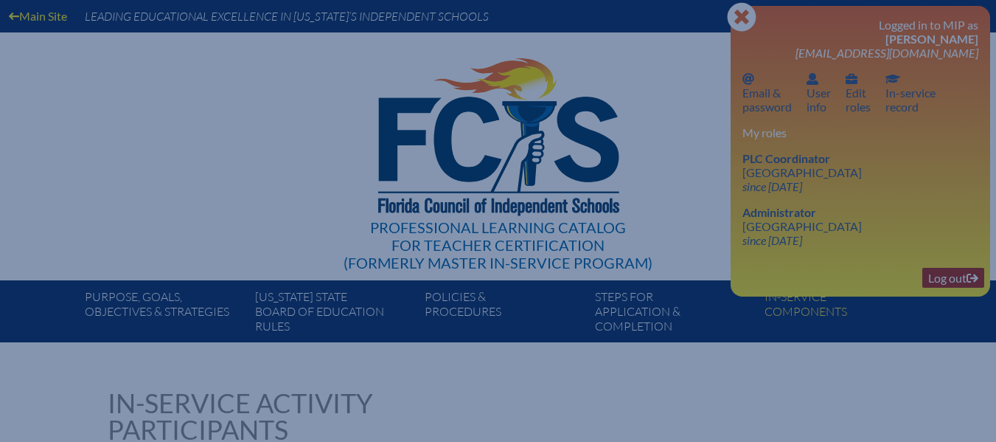
click at [504, 285] on link "Log out Log out" at bounding box center [954, 278] width 62 height 20
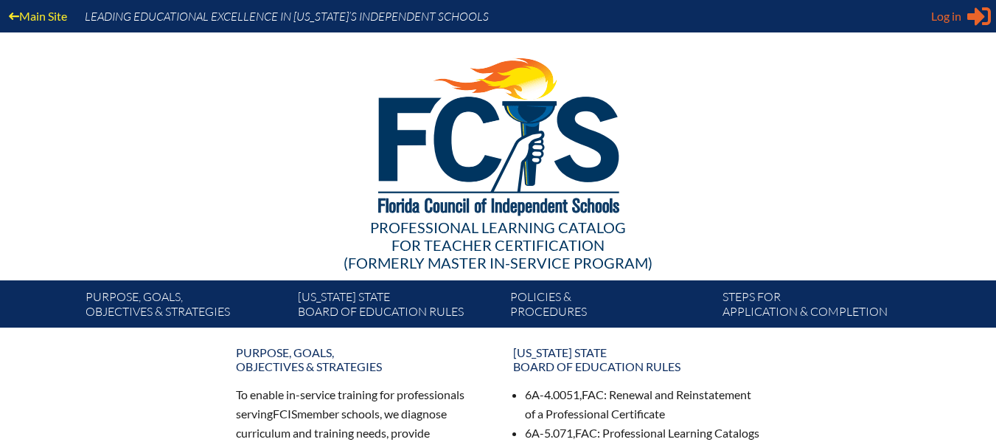
click at [959, 13] on span "Log in" at bounding box center [946, 16] width 30 height 18
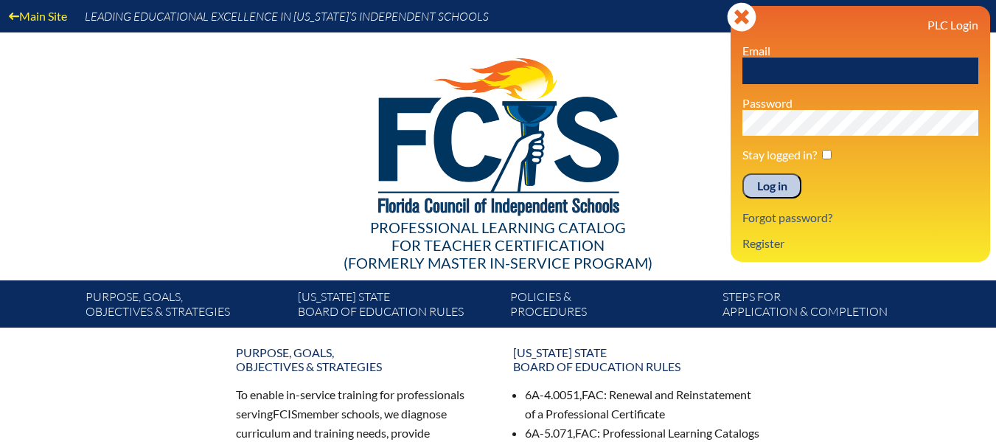
click at [810, 72] on input "text" at bounding box center [861, 71] width 236 height 27
type input "[EMAIL_ADDRESS][DOMAIN_NAME]"
click at [743, 173] on input "Log in" at bounding box center [772, 185] width 59 height 25
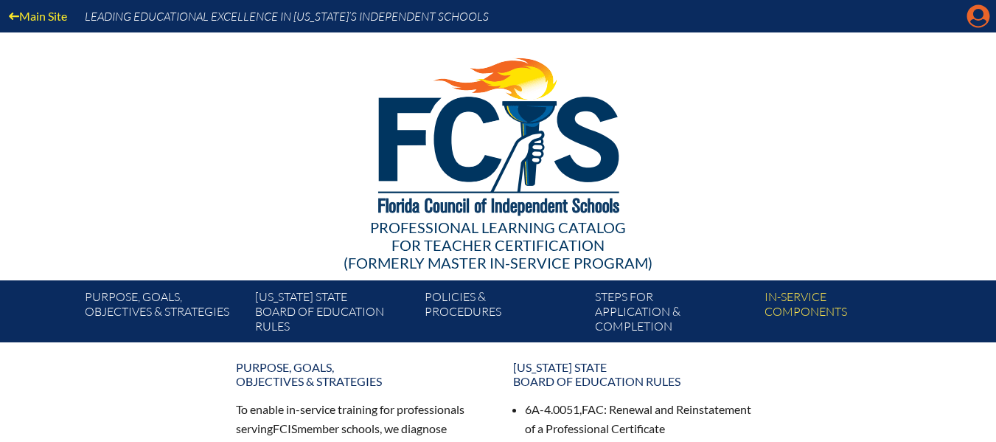
click at [984, 20] on icon "Manage account" at bounding box center [979, 16] width 24 height 24
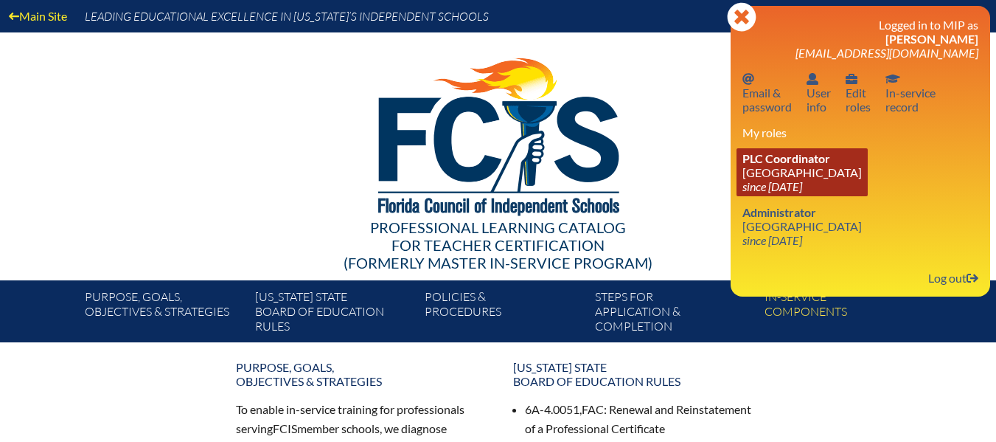
click at [770, 166] on link "PLC Coordinator [GEOGRAPHIC_DATA] since [DATE]" at bounding box center [802, 172] width 131 height 48
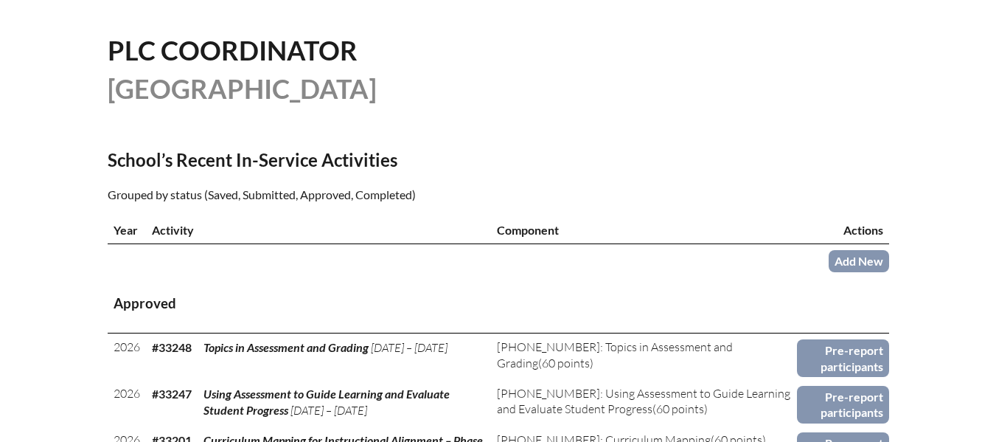
scroll to position [442, 0]
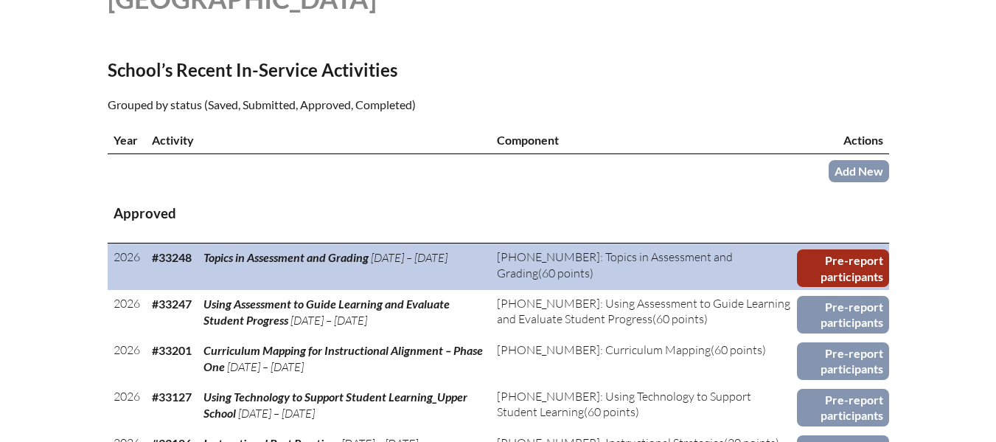
click at [847, 265] on link "Pre-report participants" at bounding box center [842, 268] width 91 height 38
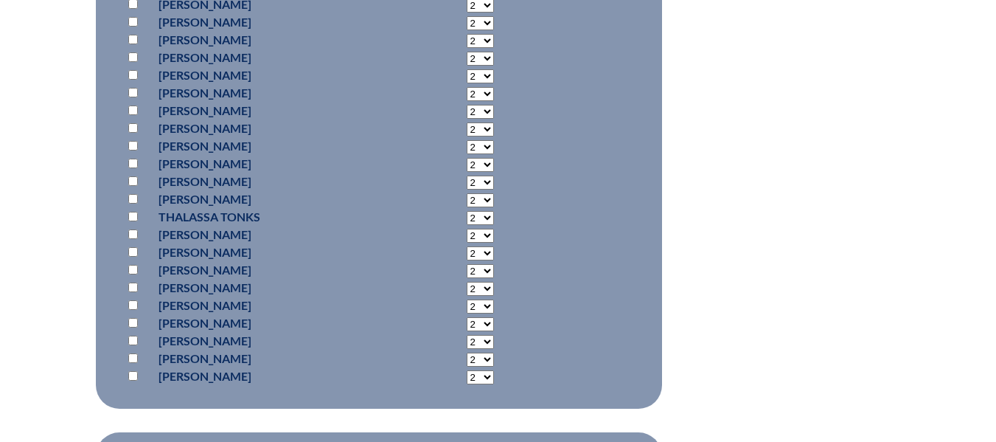
scroll to position [3908, 0]
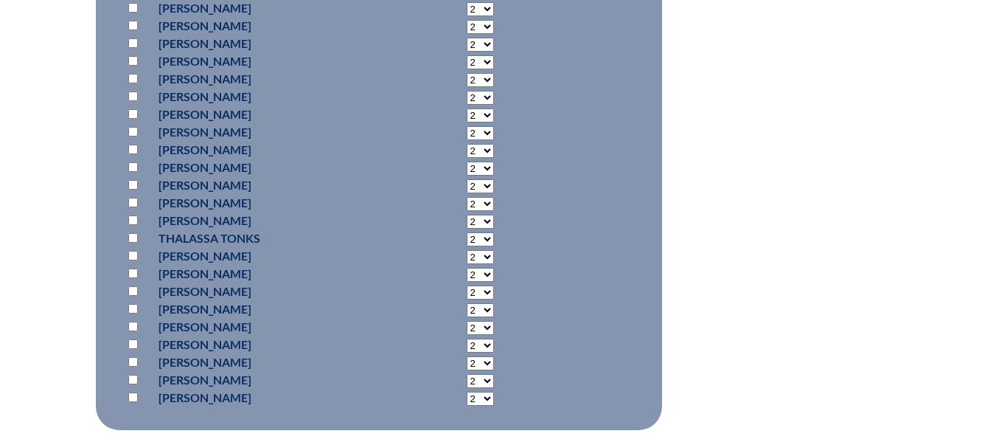
click at [135, 243] on input "checkbox" at bounding box center [133, 238] width 10 height 10
checkbox input "true"
click at [467, 246] on select "2 3 4 5 6 7 8 9 10 11 12 13 14 15 16 17 18 19 20 21 22 23" at bounding box center [480, 239] width 27 height 14
select select "60"
click at [467, 246] on select "2 3 4 5 6 7 8 9 10 11 12 13 14 15 16 17 18 19 20 21 22 23" at bounding box center [480, 239] width 27 height 14
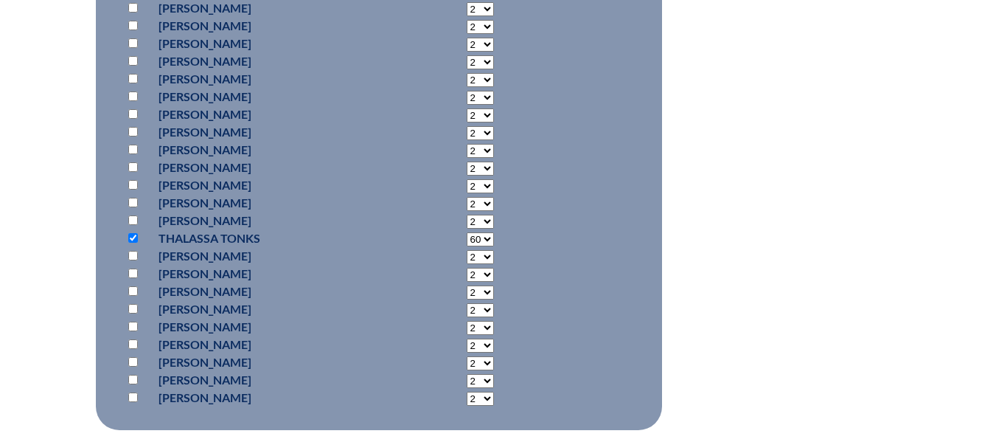
click at [132, 278] on input "checkbox" at bounding box center [133, 273] width 10 height 10
checkbox input "true"
click at [467, 282] on select "2 3 4 5 6 7 8 9 10 11 12 13 14 15 16 17 18 19 20 21 22 23" at bounding box center [480, 275] width 27 height 14
select select "60"
click at [467, 282] on select "2 3 4 5 6 7 8 9 10 11 12 13 14 15 16 17 18 19 20 21 22 23" at bounding box center [480, 275] width 27 height 14
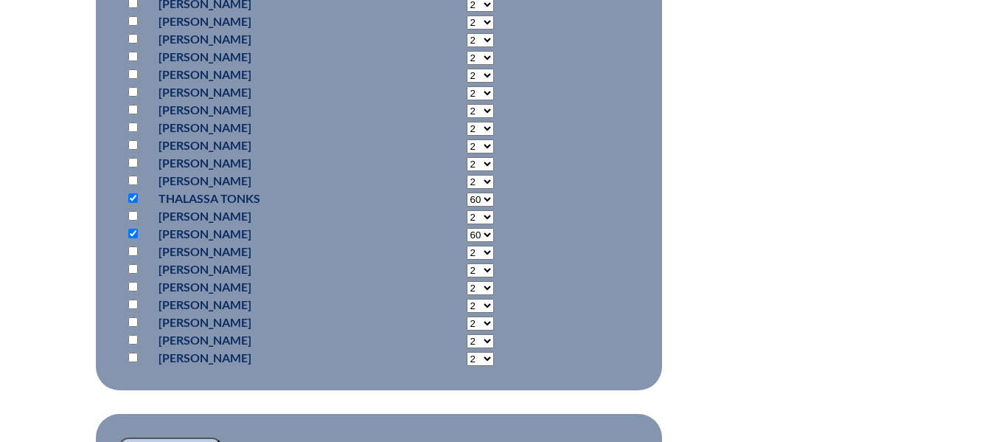
scroll to position [3982, 0]
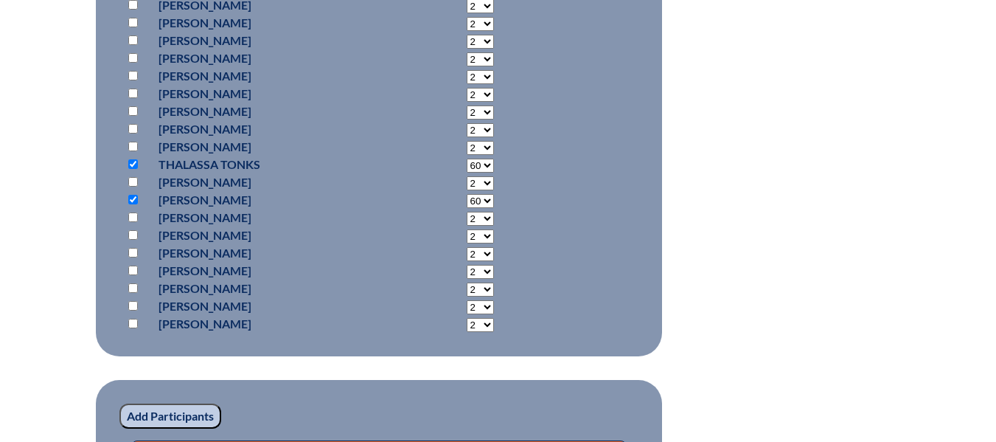
click at [133, 275] on input "checkbox" at bounding box center [133, 270] width 10 height 10
checkbox input "true"
click at [467, 279] on select "2 3 4 5 6 7 8 9 10 11 12 13 14 15 16 17 18 19 20 21 22 23" at bounding box center [480, 272] width 27 height 14
select select "60"
click at [467, 279] on select "2 3 4 5 6 7 8 9 10 11 12 13 14 15 16 17 18 19 20 21 22 23" at bounding box center [480, 272] width 27 height 14
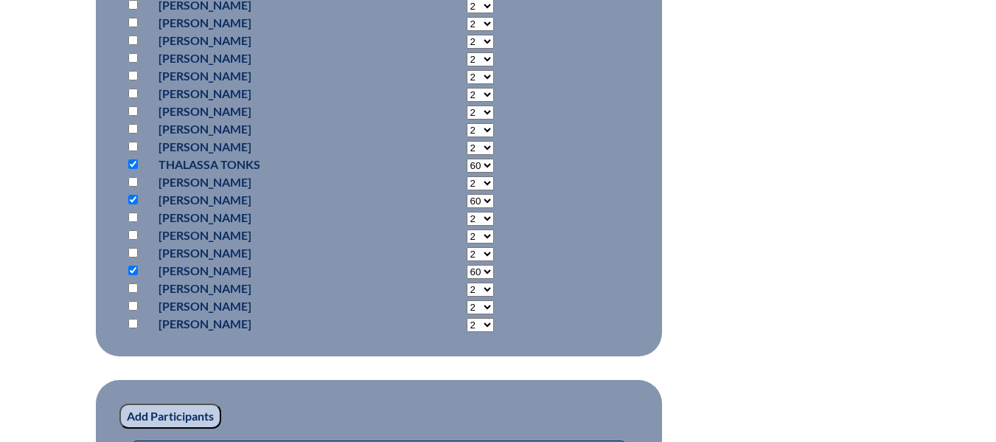
click at [135, 328] on input "checkbox" at bounding box center [133, 324] width 10 height 10
checkbox input "true"
click at [467, 332] on select "2 3 4 5 6 7 8 9 10 11 12 13 14 15 16 17 18 19 20 21 22 23" at bounding box center [480, 325] width 27 height 14
select select "60"
click at [467, 332] on select "2 3 4 5 6 7 8 9 10 11 12 13 14 15 16 17 18 19 20 21 22 23" at bounding box center [480, 325] width 27 height 14
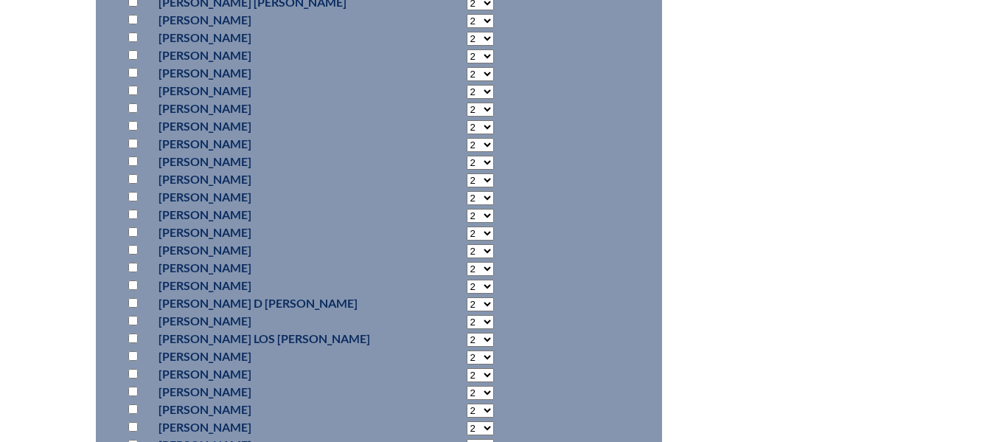
scroll to position [1917, 0]
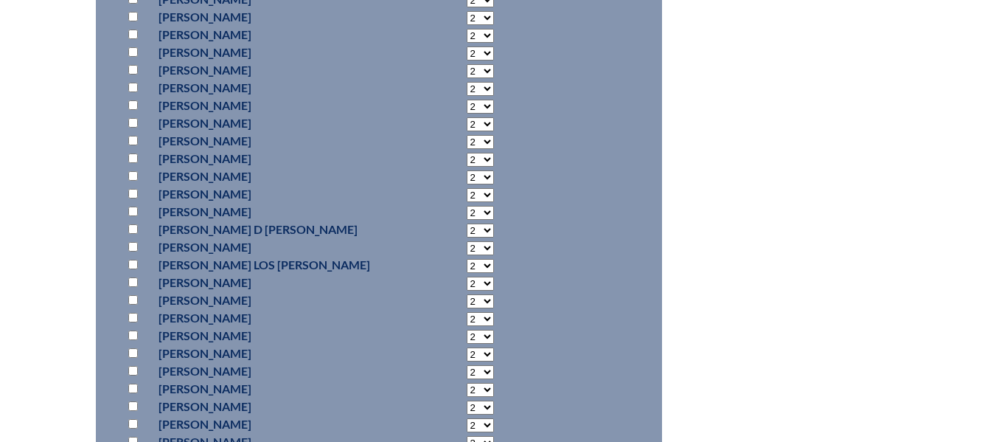
click at [133, 92] on input "checkbox" at bounding box center [133, 88] width 10 height 10
checkbox input "true"
click at [467, 96] on select "2 3 4 5 6 7 8 9 10 11 12 13 14 15 16 17 18 19 20 21 22 23" at bounding box center [480, 89] width 27 height 14
select select "60"
click at [467, 96] on select "2 3 4 5 6 7 8 9 10 11 12 13 14 15 16 17 18 19 20 21 22 23" at bounding box center [480, 89] width 27 height 14
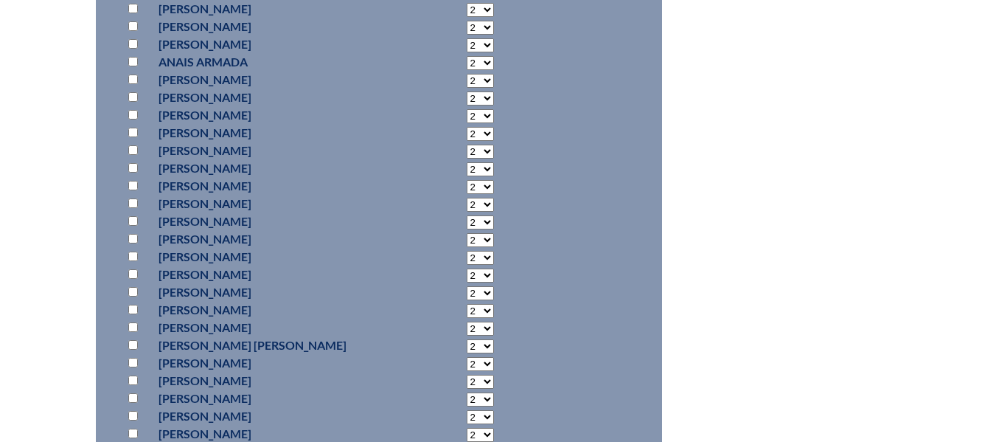
scroll to position [1475, 0]
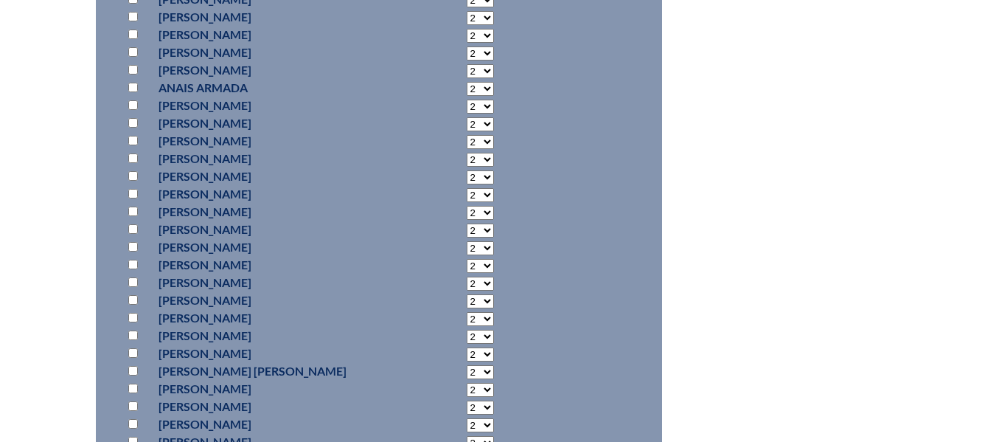
click at [135, 287] on input "checkbox" at bounding box center [133, 282] width 10 height 10
checkbox input "true"
click at [467, 291] on select "2 3 4 5 6 7 8 9 10 11 12 13 14 15 16 17 18 19 20 21 22 23" at bounding box center [480, 284] width 27 height 14
select select "60"
click at [467, 291] on select "2 3 4 5 6 7 8 9 10 11 12 13 14 15 16 17 18 19 20 21 22 23" at bounding box center [480, 284] width 27 height 14
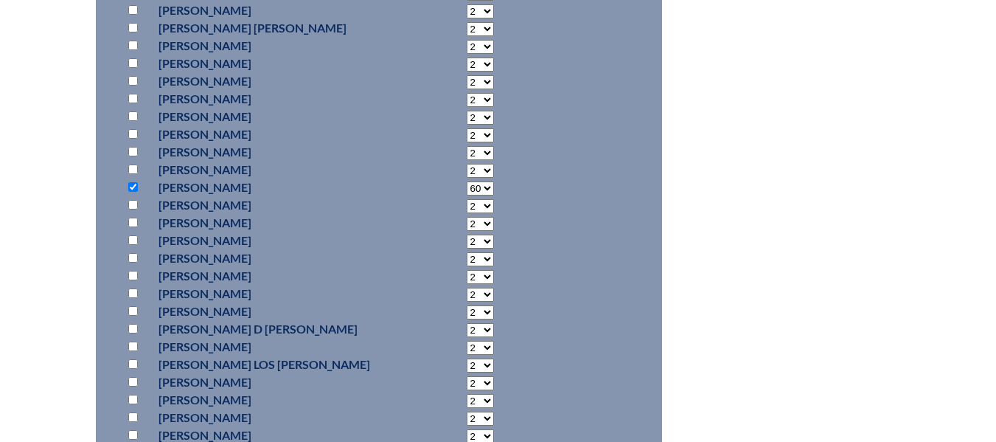
scroll to position [1844, 0]
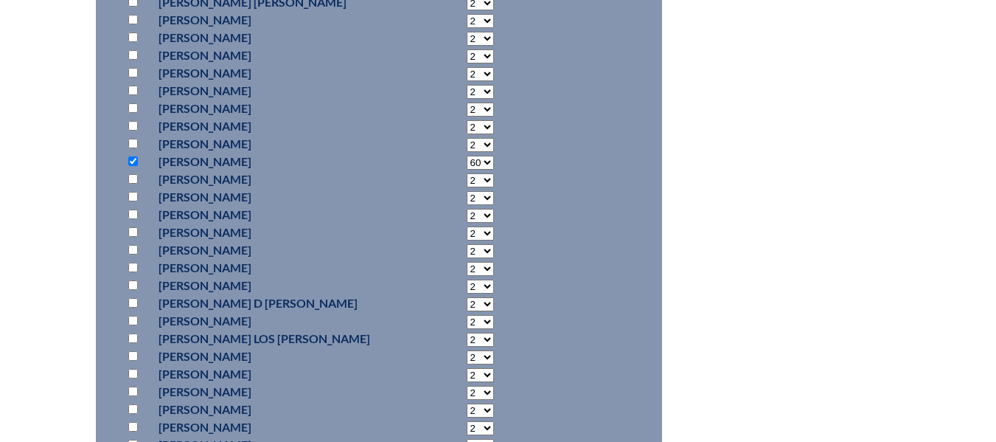
click at [131, 290] on input "checkbox" at bounding box center [133, 285] width 10 height 10
checkbox input "true"
click at [467, 294] on select "2 3 4 5 6 7 8 9 10 11 12 13 14 15 16 17 18 19 20 21 22 23" at bounding box center [480, 286] width 27 height 14
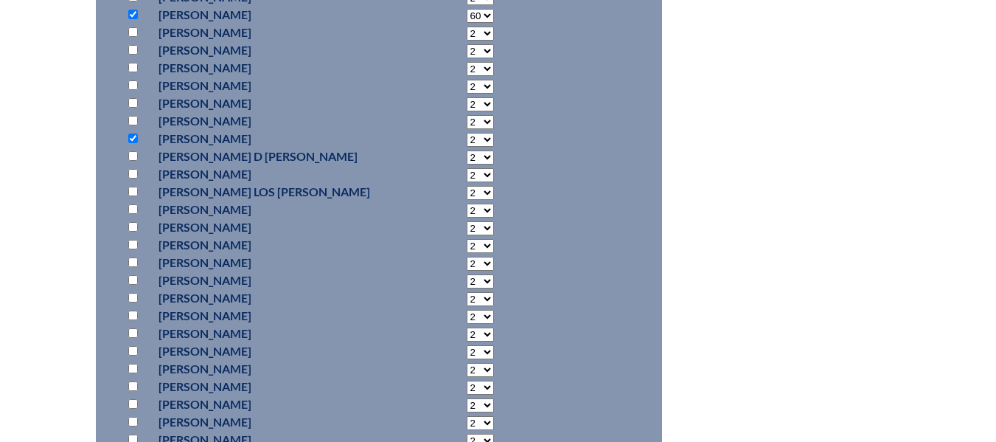
scroll to position [1991, 0]
click at [467, 146] on select "2 3 4 5 6 7 8 9 10 11 12 13 14 15 16 17 18 19 20 21 22 23" at bounding box center [480, 139] width 27 height 14
select select "60"
click at [467, 146] on select "2 3 4 5 6 7 8 9 10 11 12 13 14 15 16 17 18 19 20 21 22 23" at bounding box center [480, 139] width 27 height 14
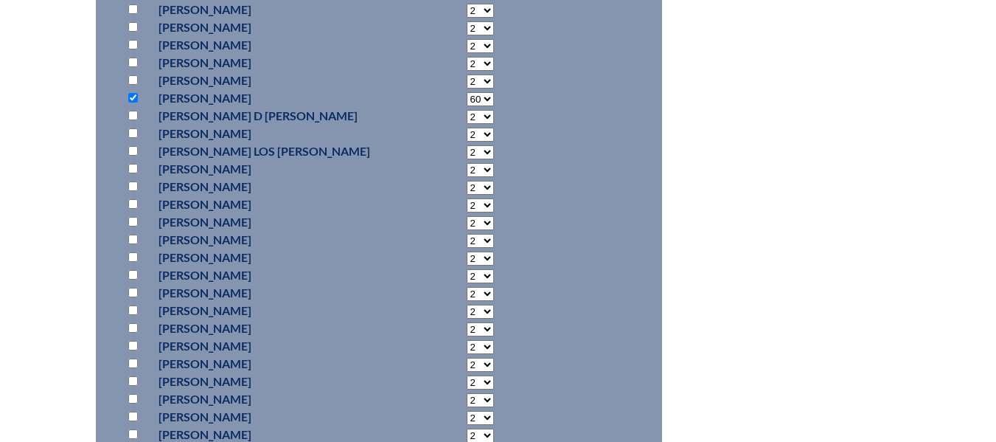
scroll to position [2056, 0]
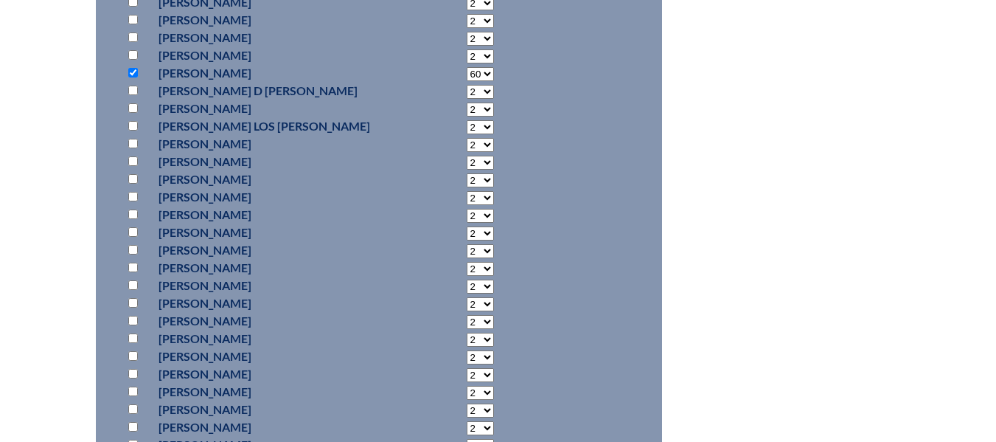
click at [133, 237] on input "checkbox" at bounding box center [133, 232] width 10 height 10
checkbox input "true"
click at [467, 240] on select "2 3 4 5 6 7 8 9 10 11 12 13 14 15 16 17 18 19 20 21 22 23" at bounding box center [480, 233] width 27 height 14
select select "60"
click at [467, 240] on select "2 3 4 5 6 7 8 9 10 11 12 13 14 15 16 17 18 19 20 21 22 23" at bounding box center [480, 233] width 27 height 14
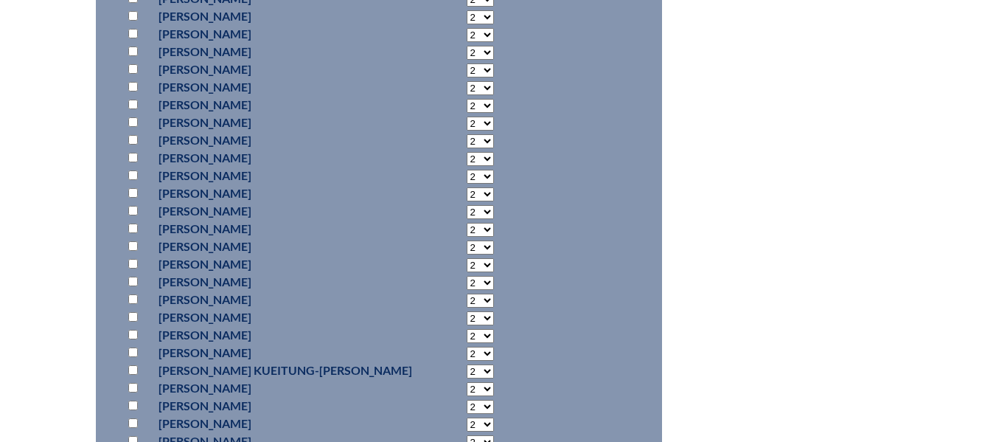
scroll to position [2572, 0]
click at [131, 251] on input "checkbox" at bounding box center [133, 247] width 10 height 10
checkbox input "true"
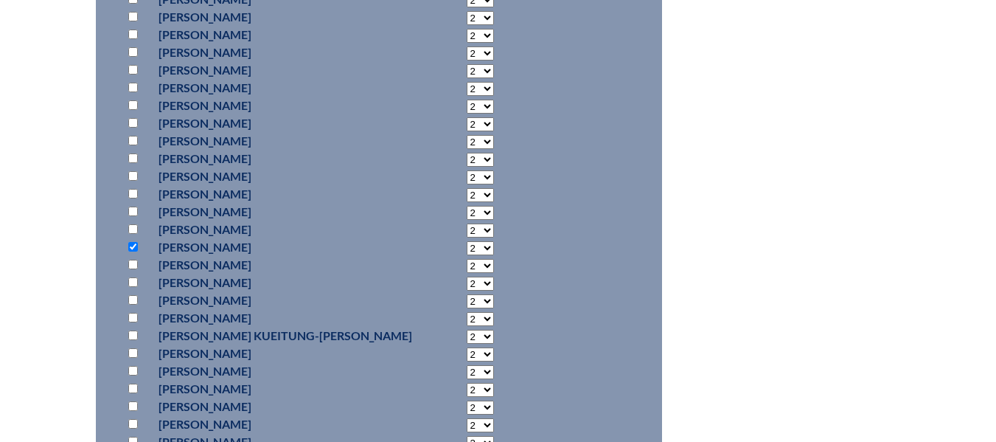
click at [134, 234] on input "checkbox" at bounding box center [133, 229] width 10 height 10
checkbox input "true"
click at [467, 237] on select "2 3 4 5 6 7 8 9 10 11 12 13 14 15 16 17 18 19 20 21 22 23" at bounding box center [480, 230] width 27 height 14
select select "60"
click at [467, 237] on select "2 3 4 5 6 7 8 9 10 11 12 13 14 15 16 17 18 19 20 21 22 23" at bounding box center [480, 230] width 27 height 14
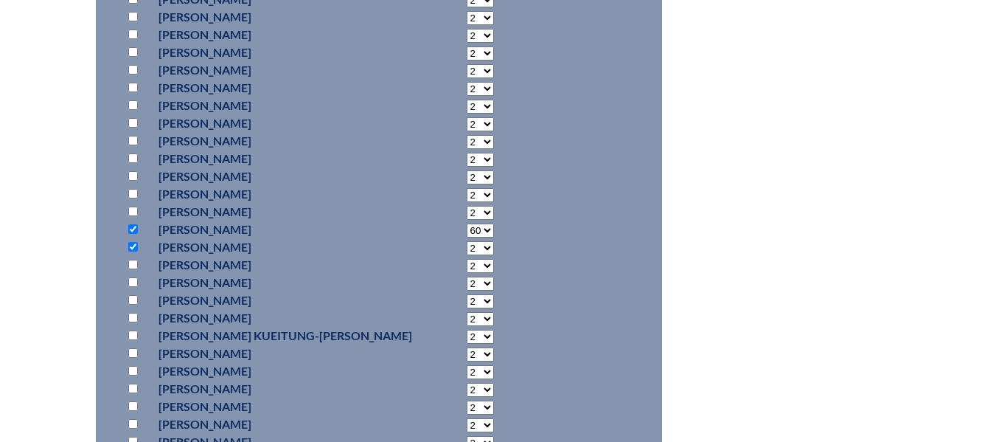
click at [467, 255] on select "2 3 4 5 6 7 8 9 10 11 12 13 14 15 16 17 18 19 20 21 22 23" at bounding box center [480, 248] width 27 height 14
select select "60"
click at [467, 255] on select "2 3 4 5 6 7 8 9 10 11 12 13 14 15 16 17 18 19 20 21 22 23" at bounding box center [480, 248] width 27 height 14
click at [518, 259] on fieldset "Add Participants" at bounding box center [379, 282] width 566 height 2967
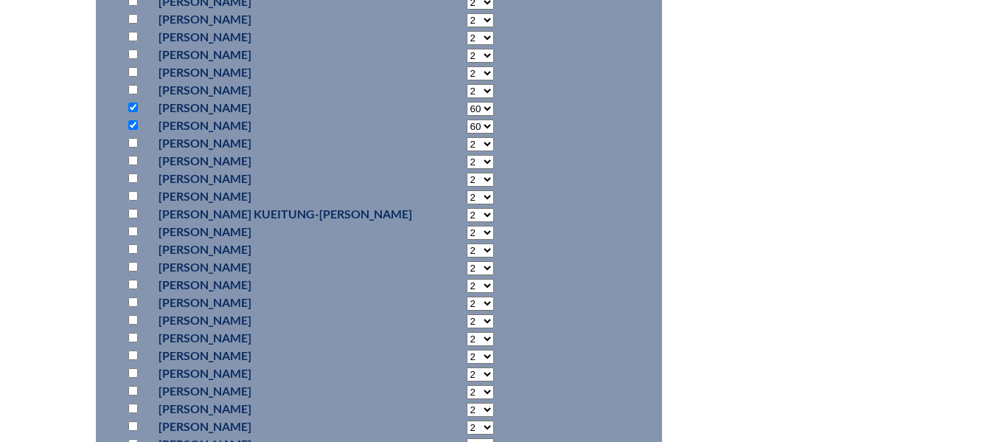
scroll to position [2720, 0]
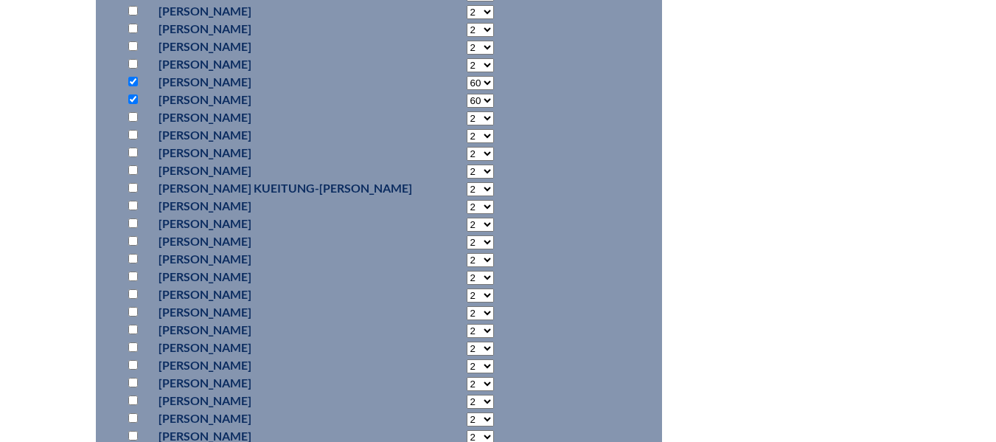
click at [130, 86] on input "checkbox" at bounding box center [133, 82] width 10 height 10
checkbox input "true"
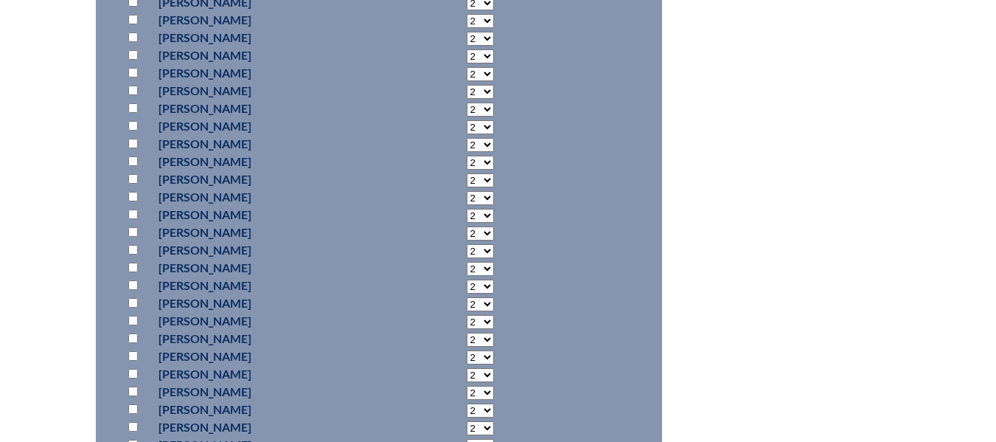
scroll to position [3015, 0]
click at [133, 198] on input "checkbox" at bounding box center [133, 194] width 10 height 10
checkbox input "true"
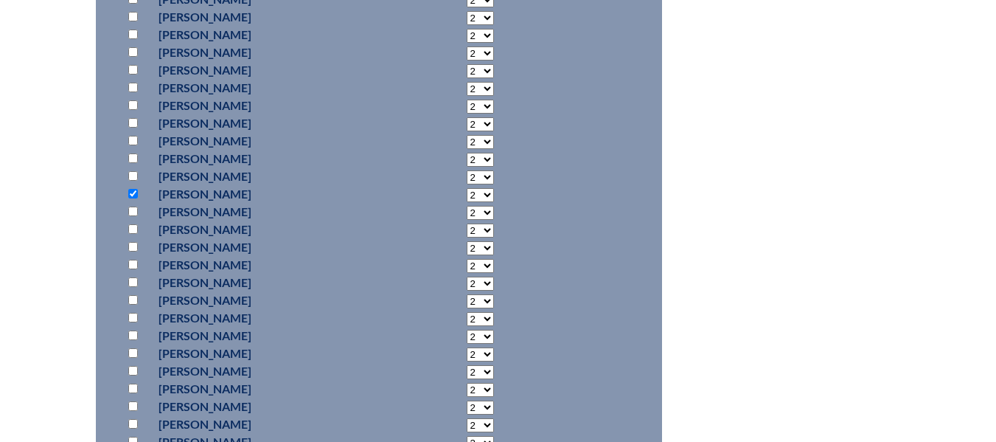
click at [467, 202] on select "2 3 4 5 6 7 8 9 10 11 12 13 14 15 16 17 18 19 20 21 22 23" at bounding box center [480, 195] width 27 height 14
select select "60"
click at [467, 202] on select "2 3 4 5 6 7 8 9 10 11 12 13 14 15 16 17 18 19 20 21 22 23" at bounding box center [480, 195] width 27 height 14
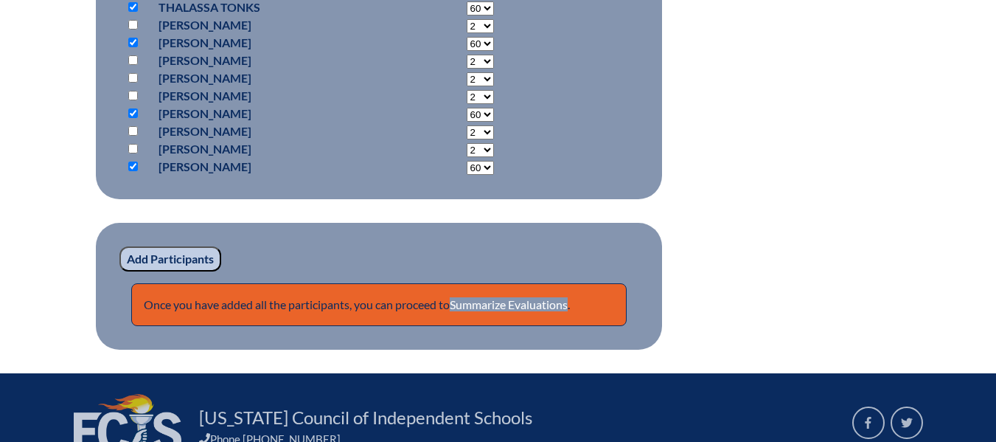
scroll to position [4195, 0]
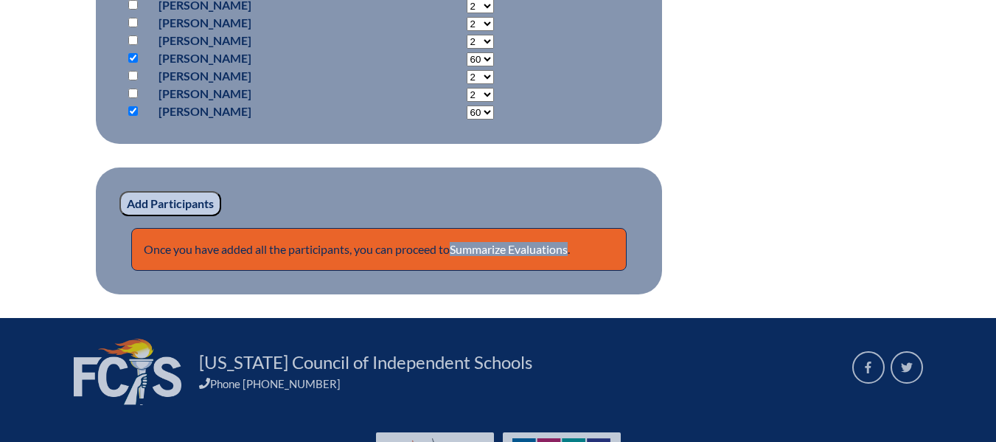
click at [190, 216] on input "Add Participants" at bounding box center [170, 203] width 102 height 25
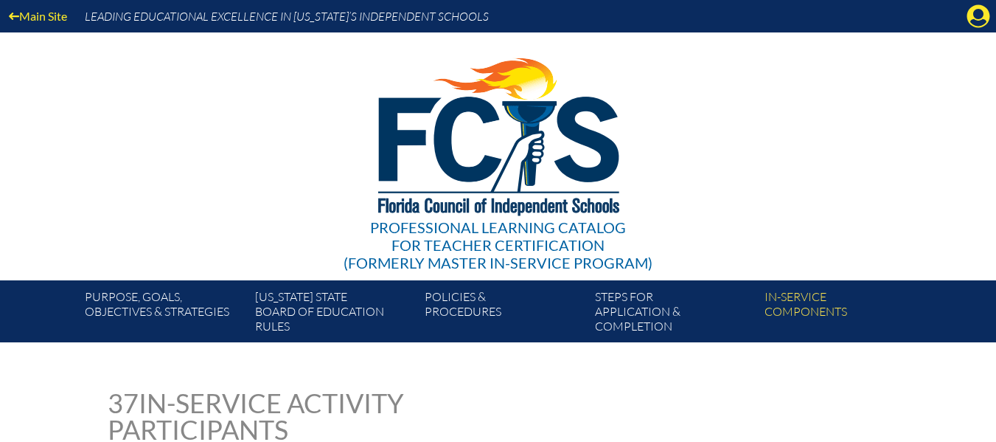
scroll to position [4195, 0]
